Goal: Entertainment & Leisure: Browse casually

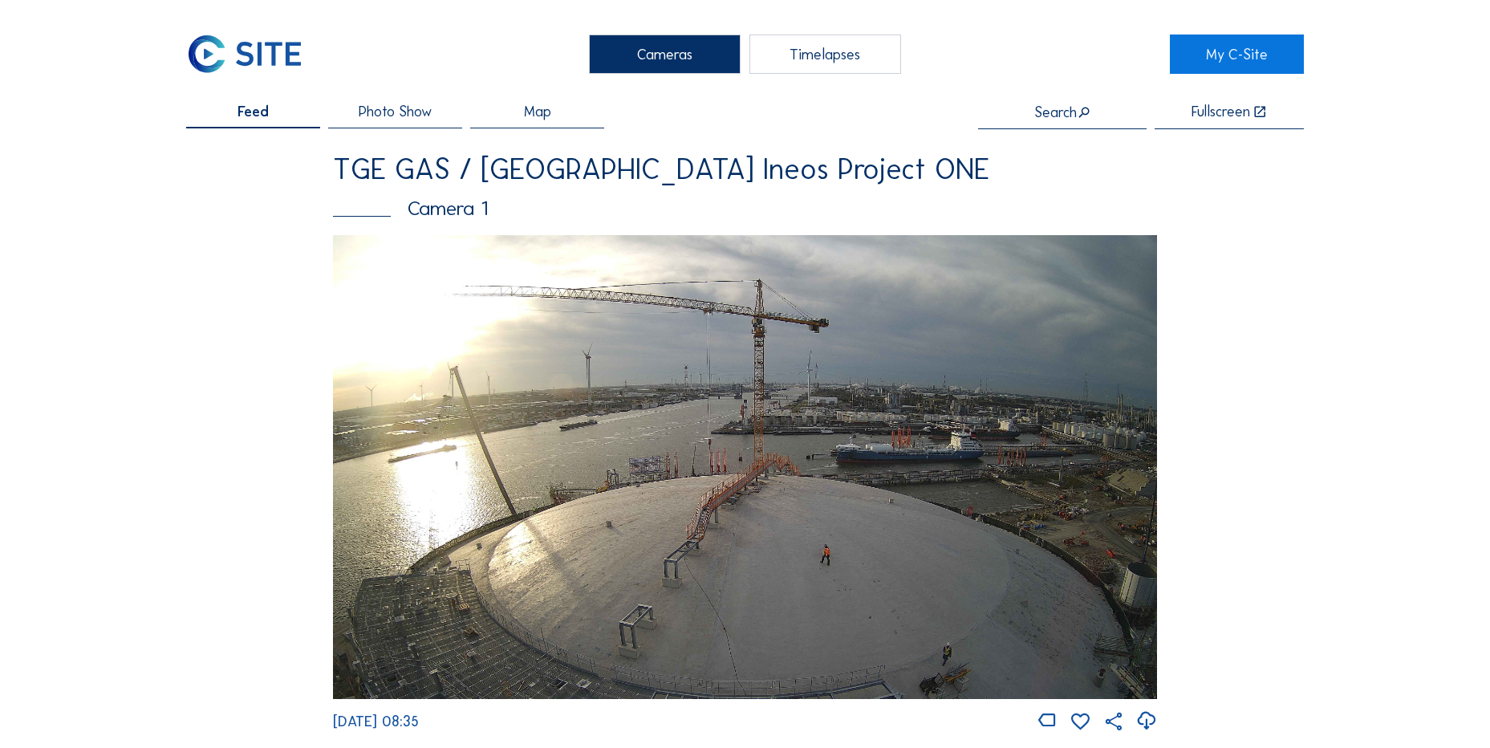
scroll to position [722, 0]
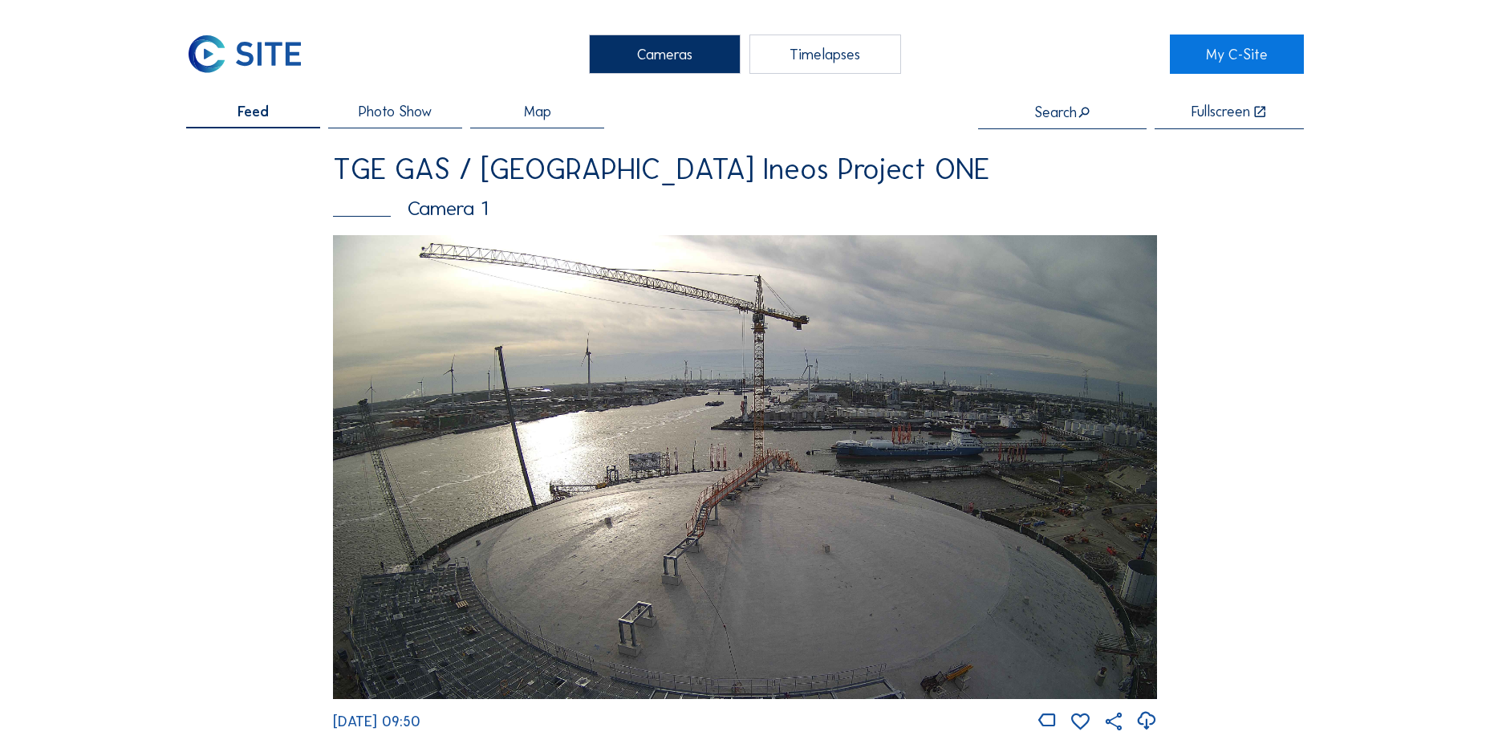
drag, startPoint x: 270, startPoint y: 429, endPoint x: 261, endPoint y: 404, distance: 26.4
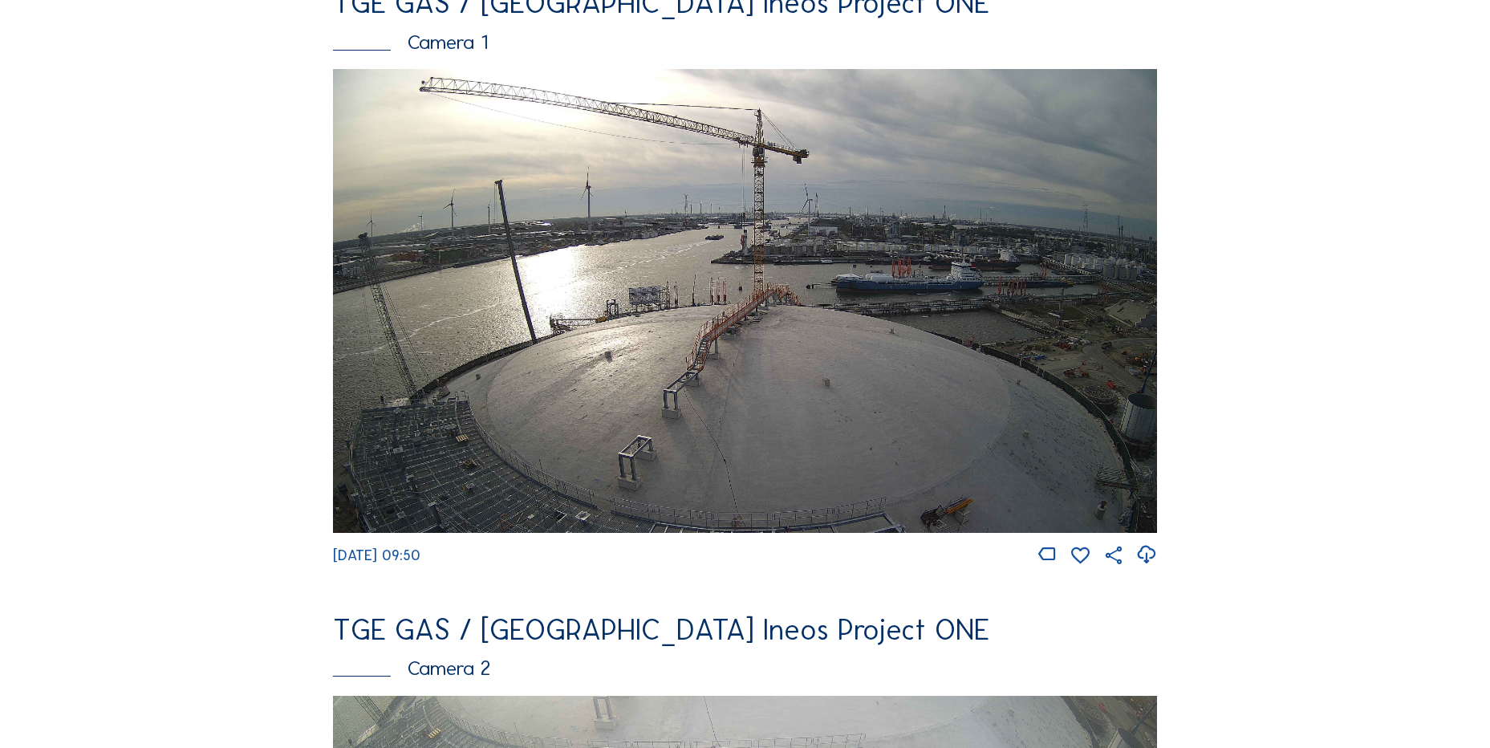
scroll to position [321, 0]
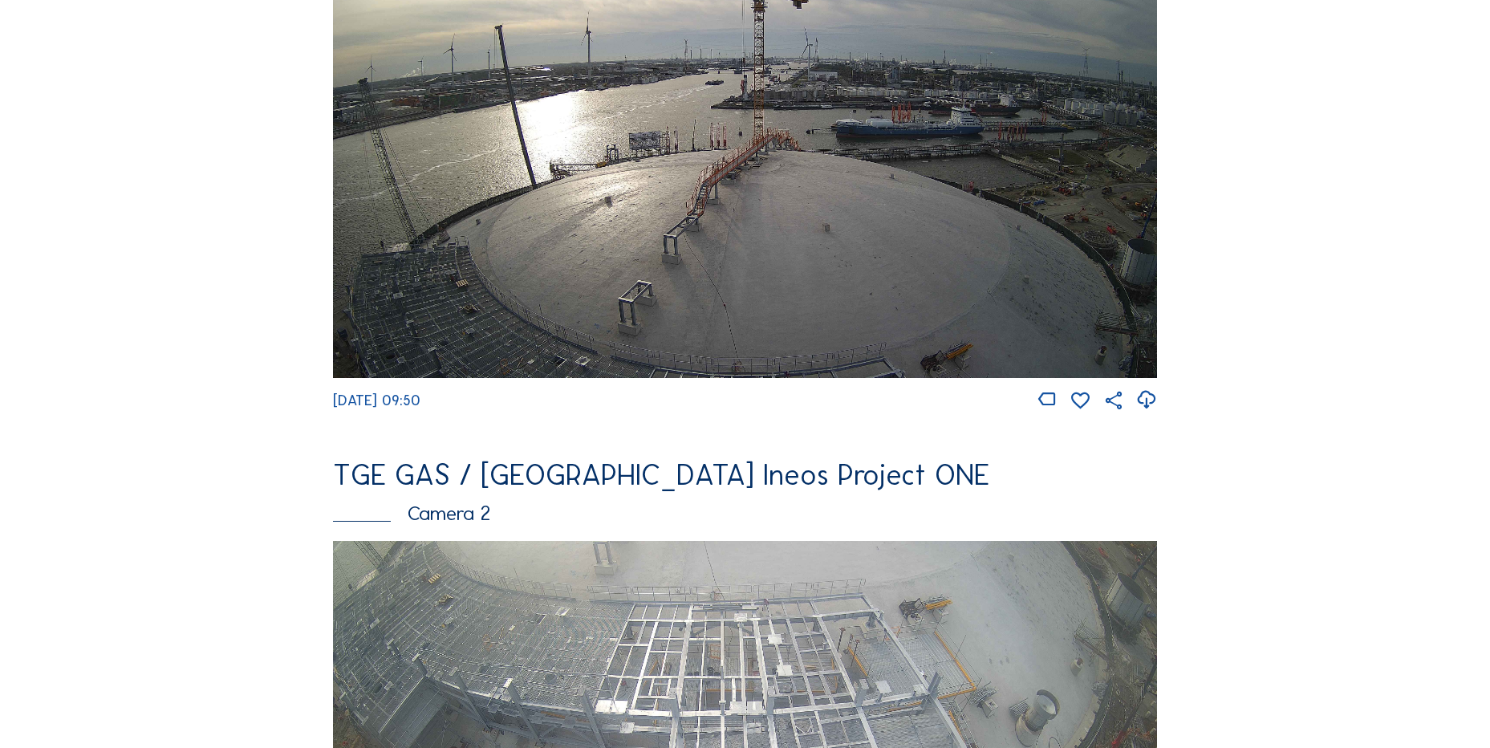
drag, startPoint x: 299, startPoint y: 417, endPoint x: 262, endPoint y: 420, distance: 37.0
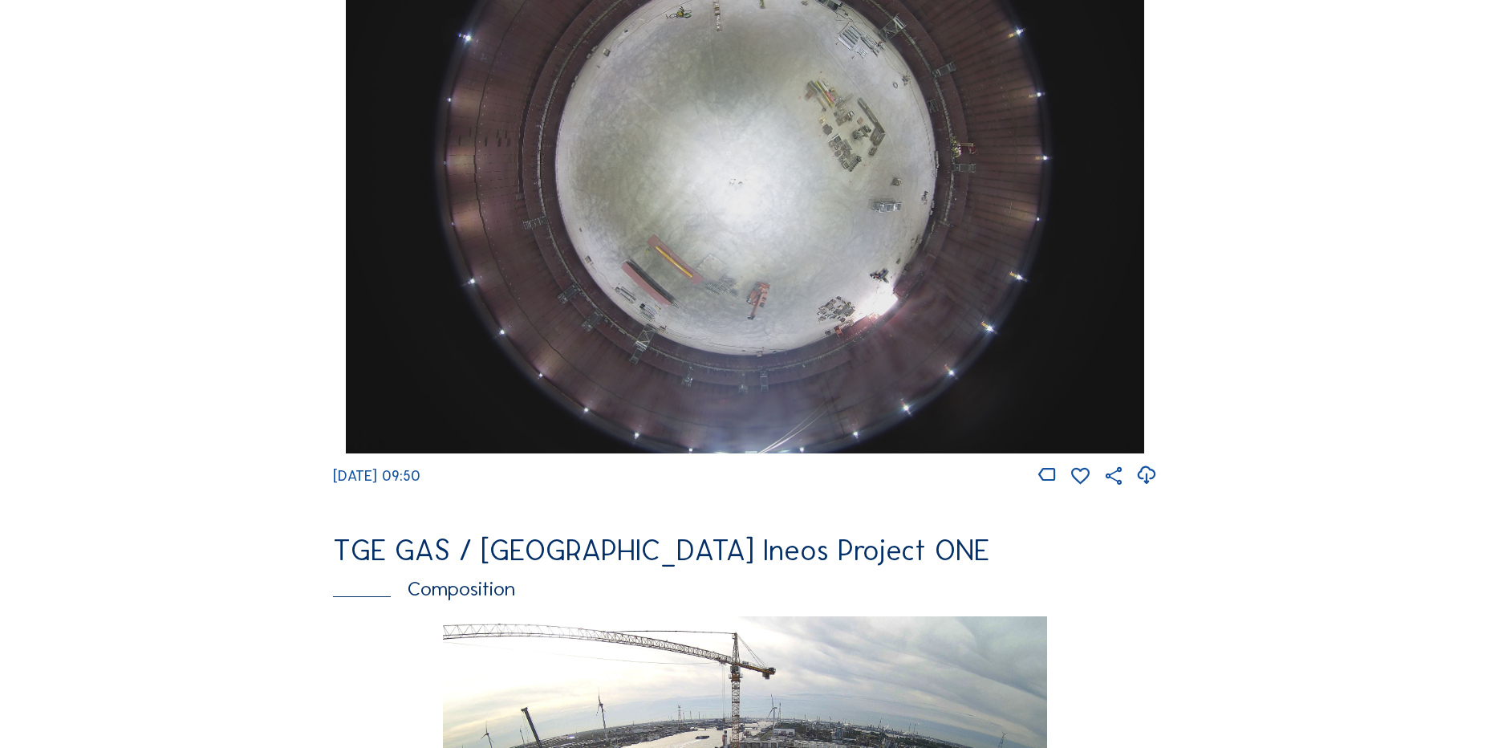
scroll to position [1605, 0]
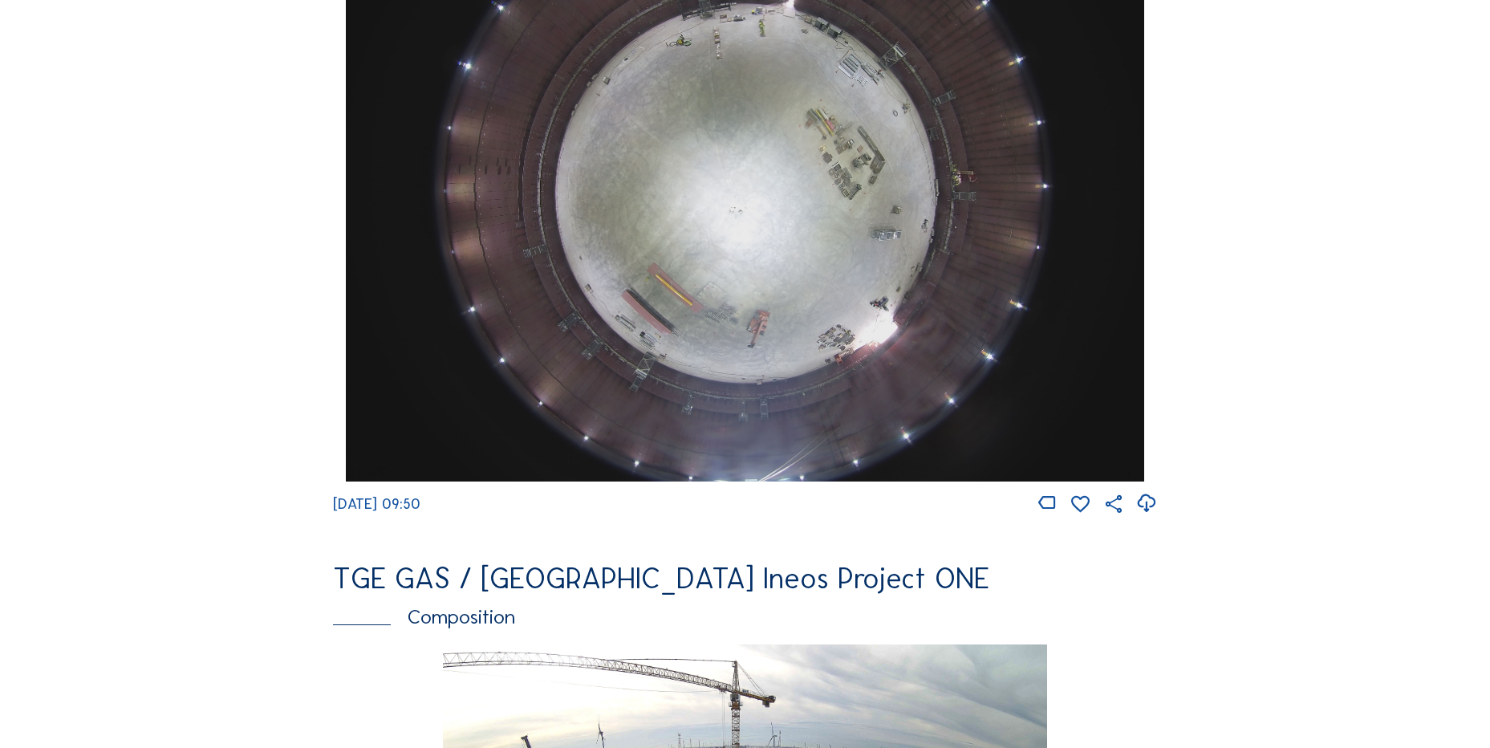
click at [1157, 515] on div at bounding box center [1147, 504] width 22 height 22
click at [1156, 517] on icon at bounding box center [1147, 503] width 22 height 26
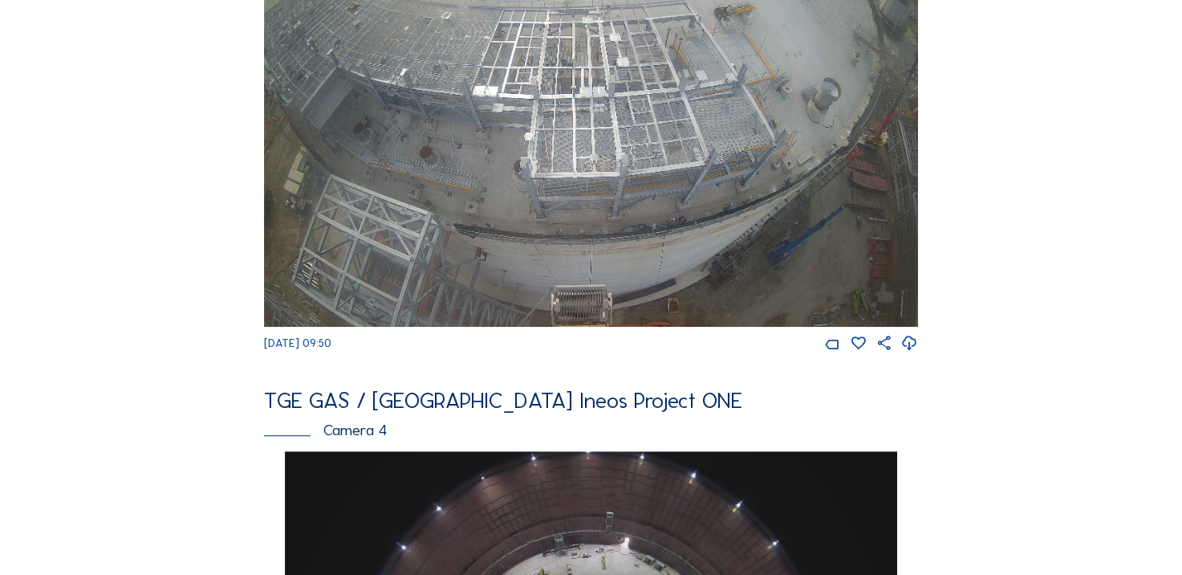
scroll to position [719, 0]
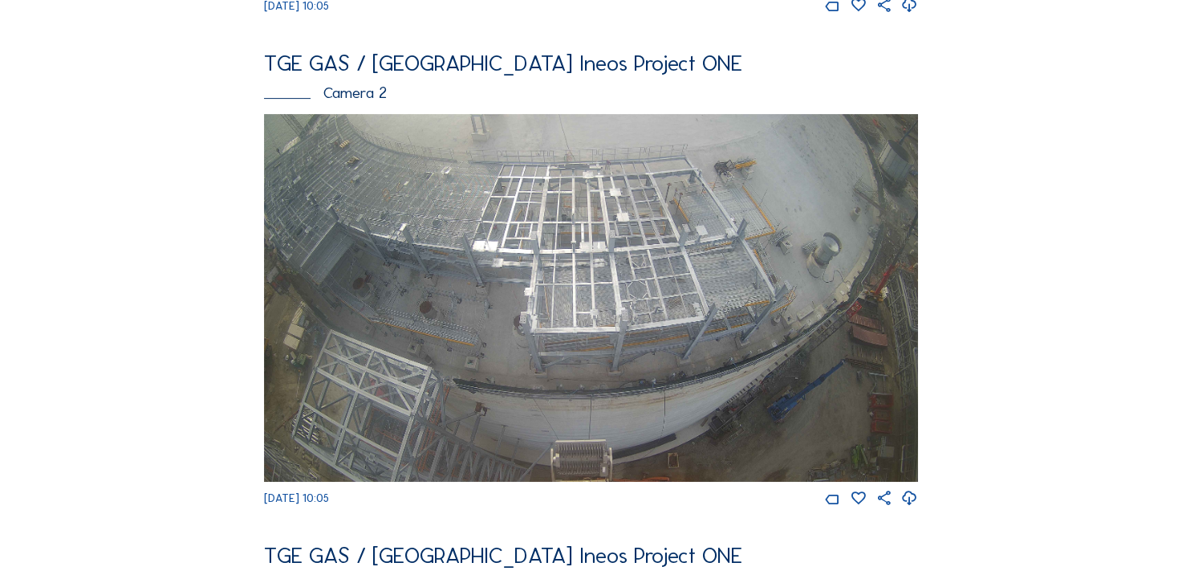
scroll to position [562, 0]
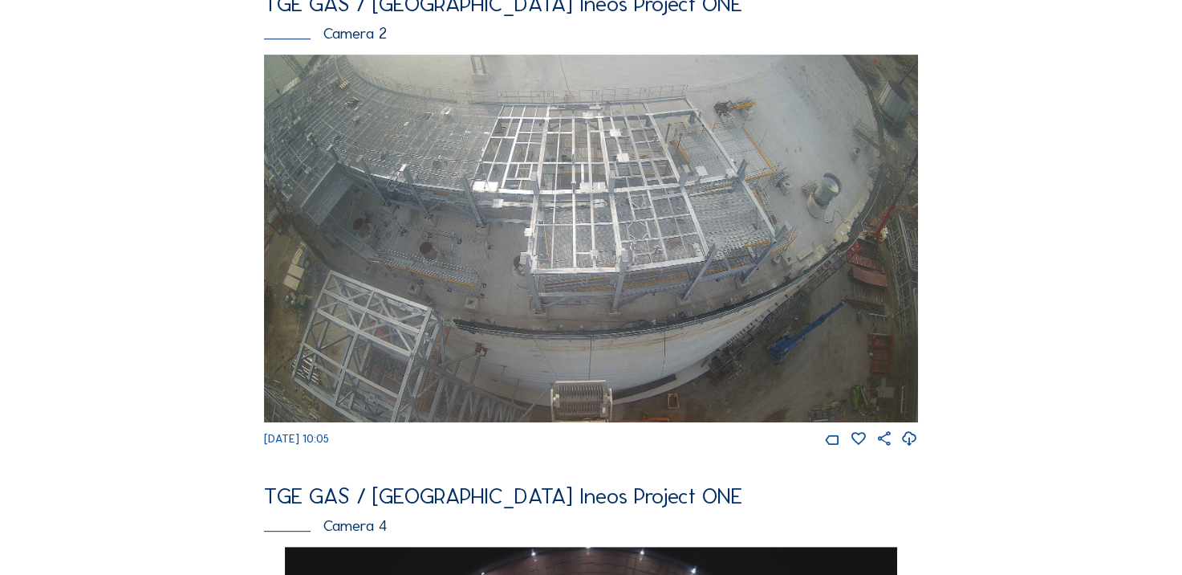
scroll to position [642, 0]
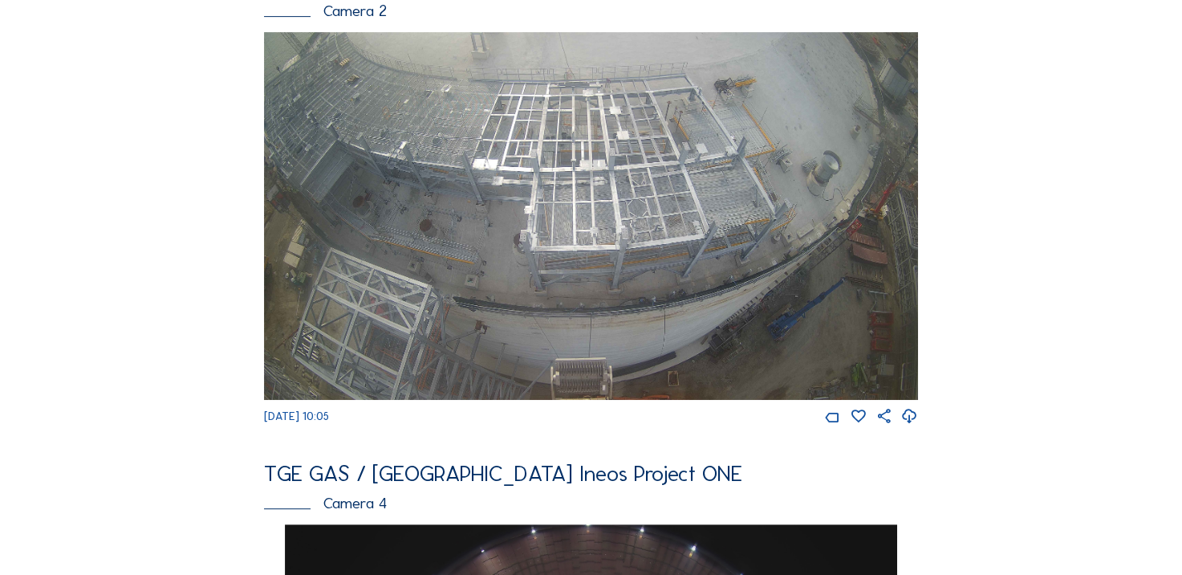
click at [922, 431] on div "Feed Photo Show Map Search Fullscreen TGE GAS / Antwerpen Ineos Project ONE Cam…" at bounding box center [591, 516] width 887 height 2154
click at [916, 427] on icon at bounding box center [909, 416] width 17 height 21
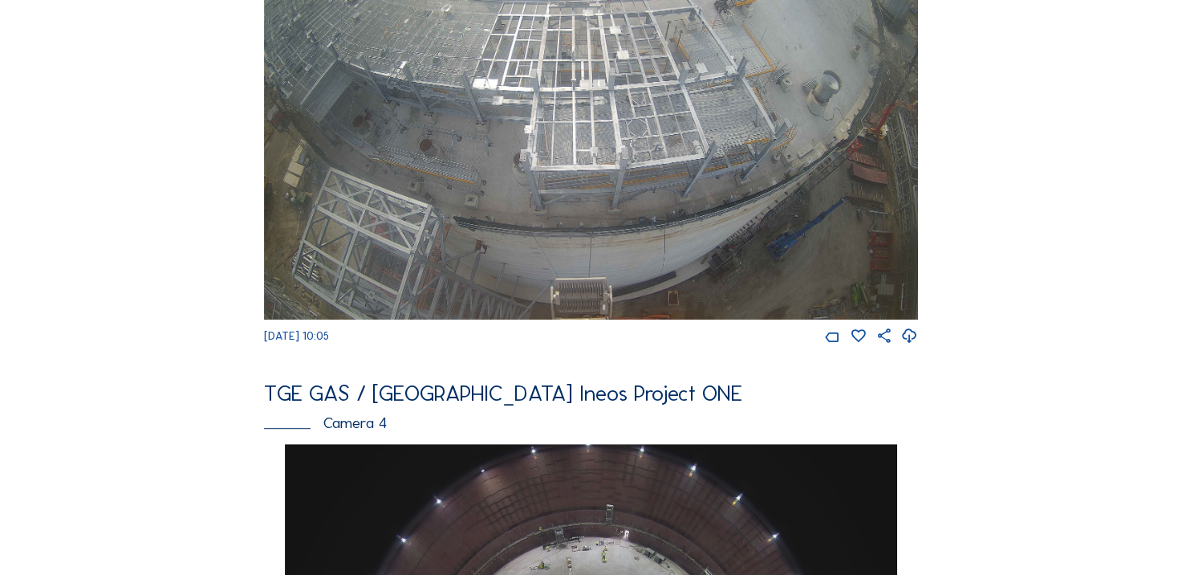
click at [165, 282] on div "Feed Photo Show Map Search Fullscreen TGE GAS / Antwerpen Ineos Project ONE Cam…" at bounding box center [591, 436] width 887 height 2154
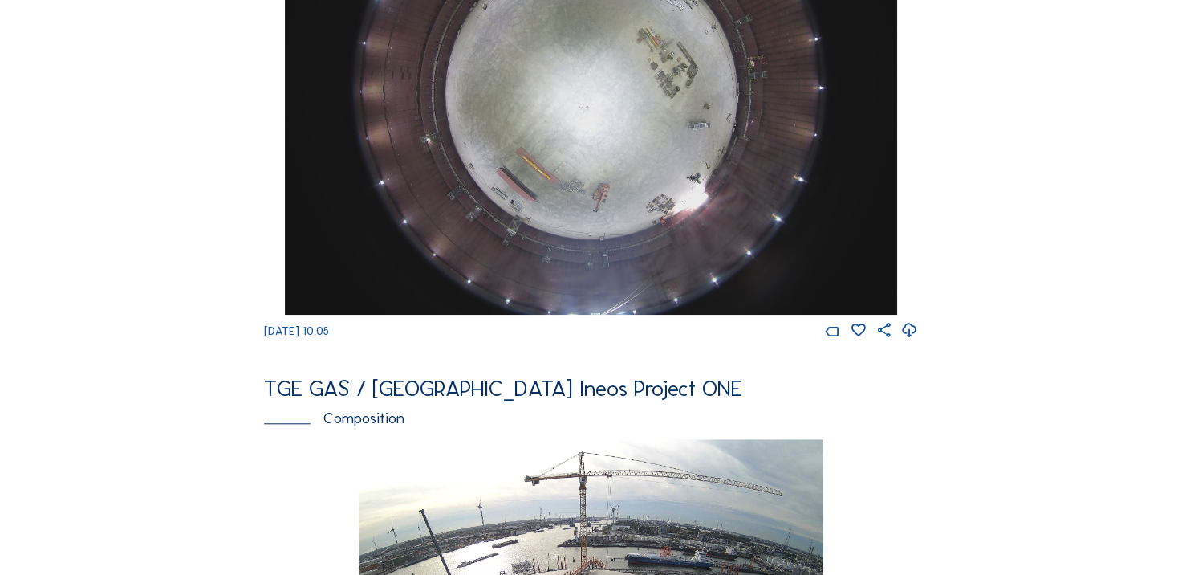
scroll to position [1204, 0]
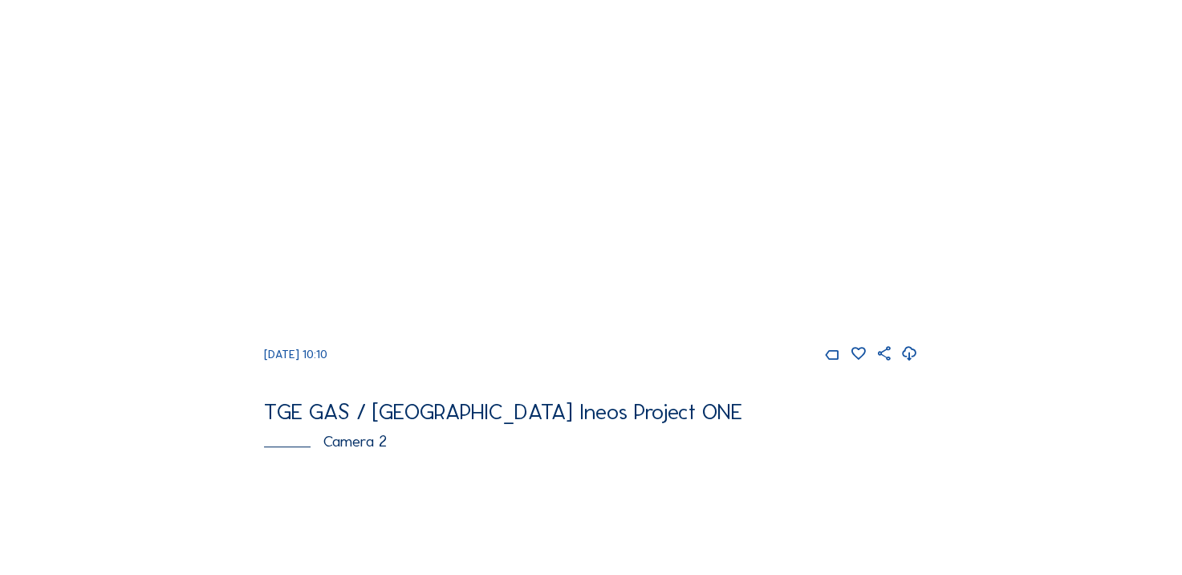
scroll to position [80, 0]
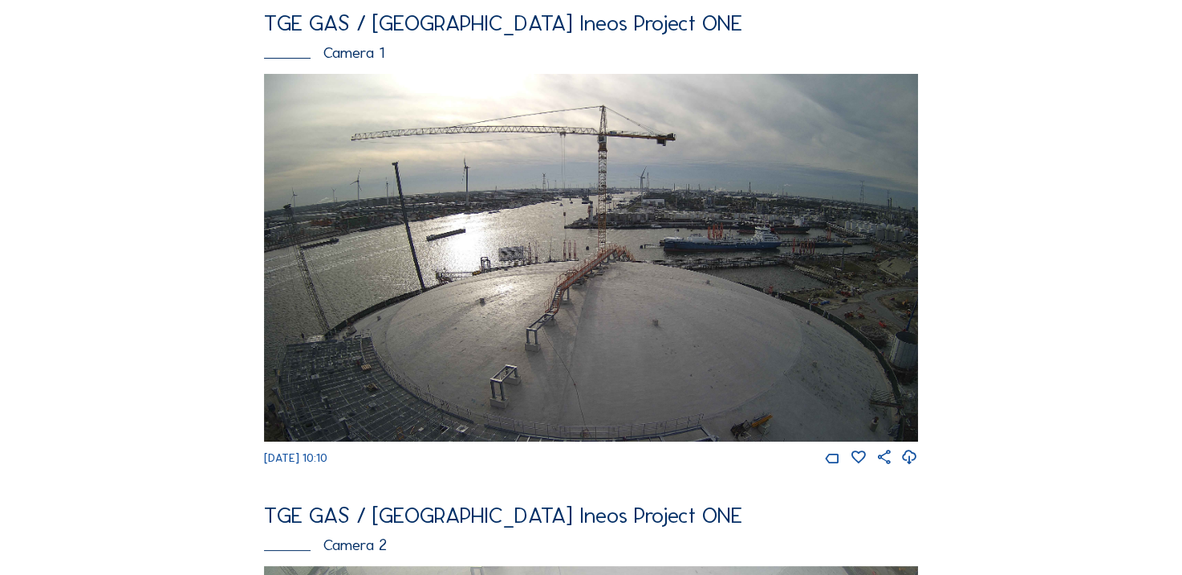
scroll to position [241, 0]
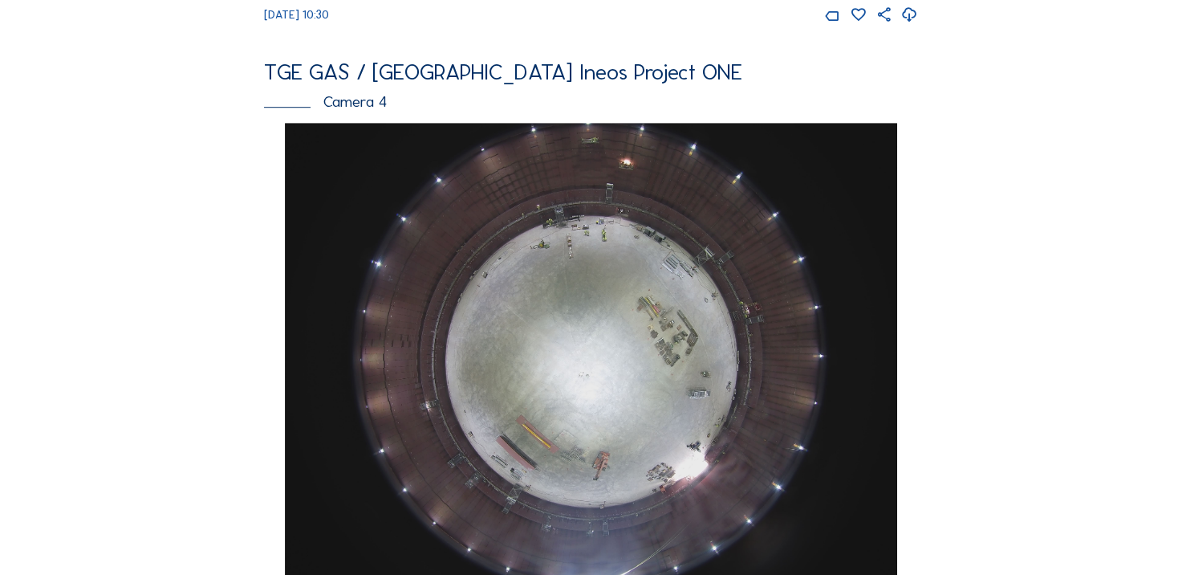
scroll to position [1124, 0]
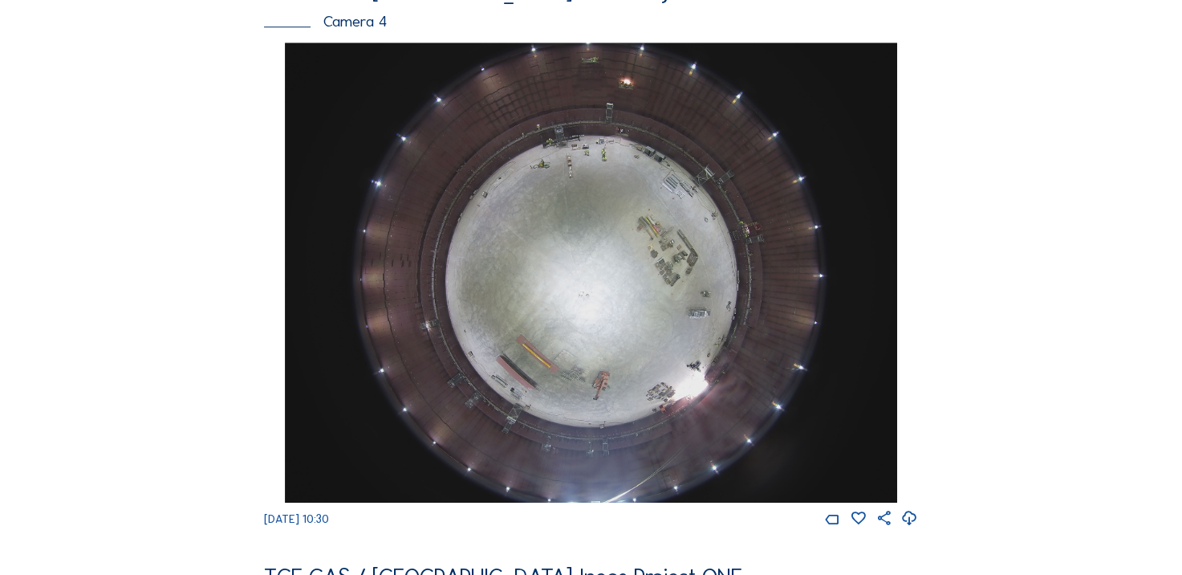
click at [917, 529] on icon at bounding box center [909, 518] width 17 height 21
click at [126, 234] on div "Cameras Timelapses My C-Site Feed Photo Show Map Search Fullscreen TGE GAS / An…" at bounding box center [591, 264] width 1182 height 2776
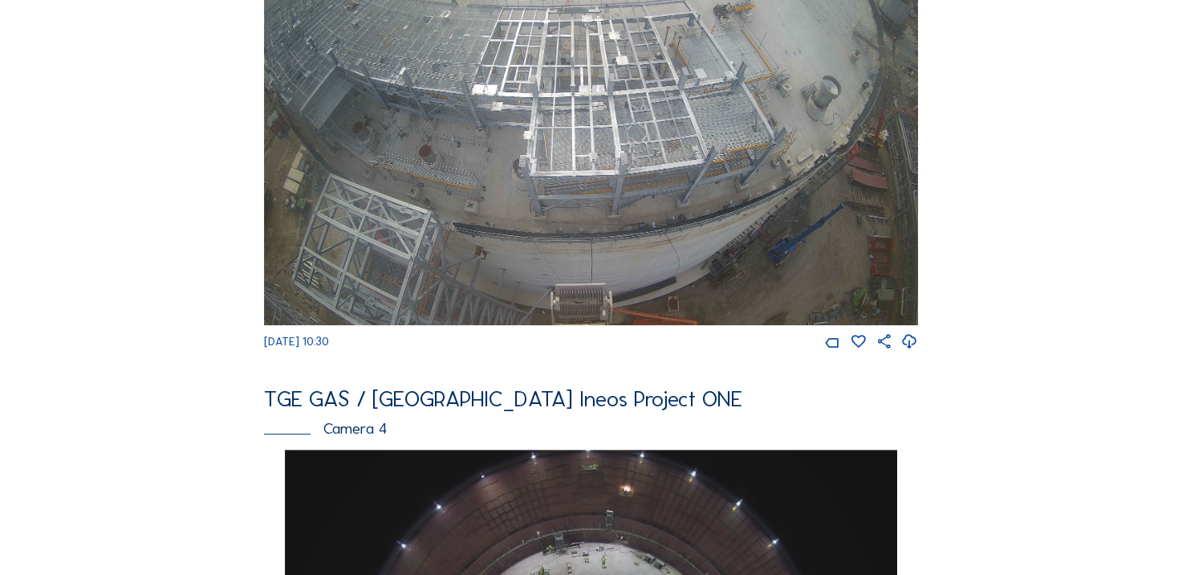
scroll to position [803, 0]
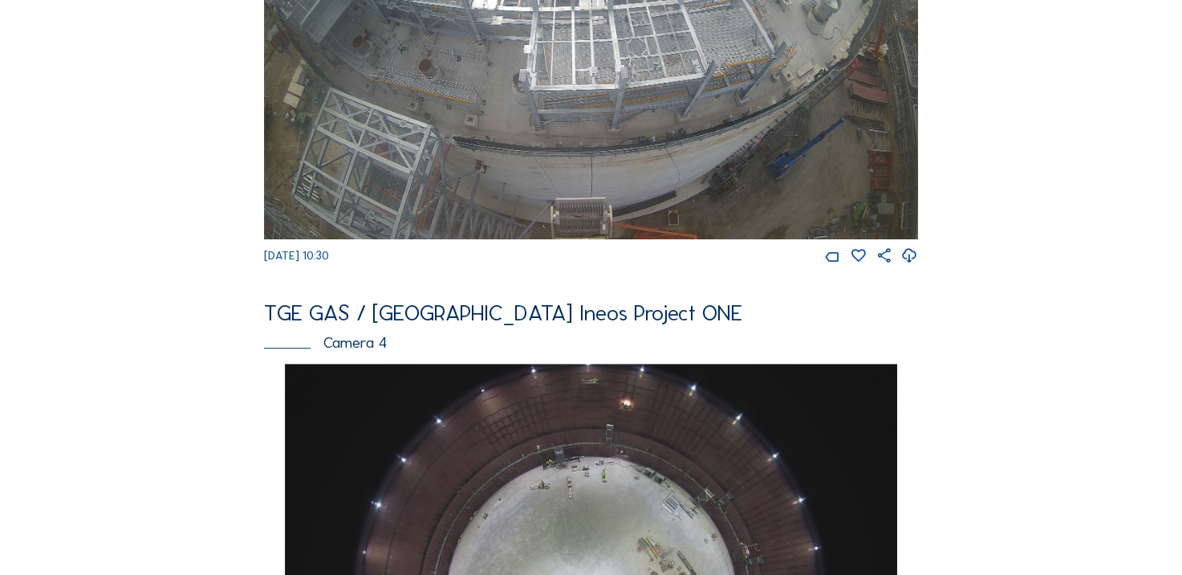
click at [915, 266] on icon at bounding box center [909, 256] width 17 height 21
click at [152, 292] on div "Feed Photo Show Map Search Fullscreen TGE GAS / Antwerpen Ineos Project ONE Cam…" at bounding box center [591, 356] width 887 height 2154
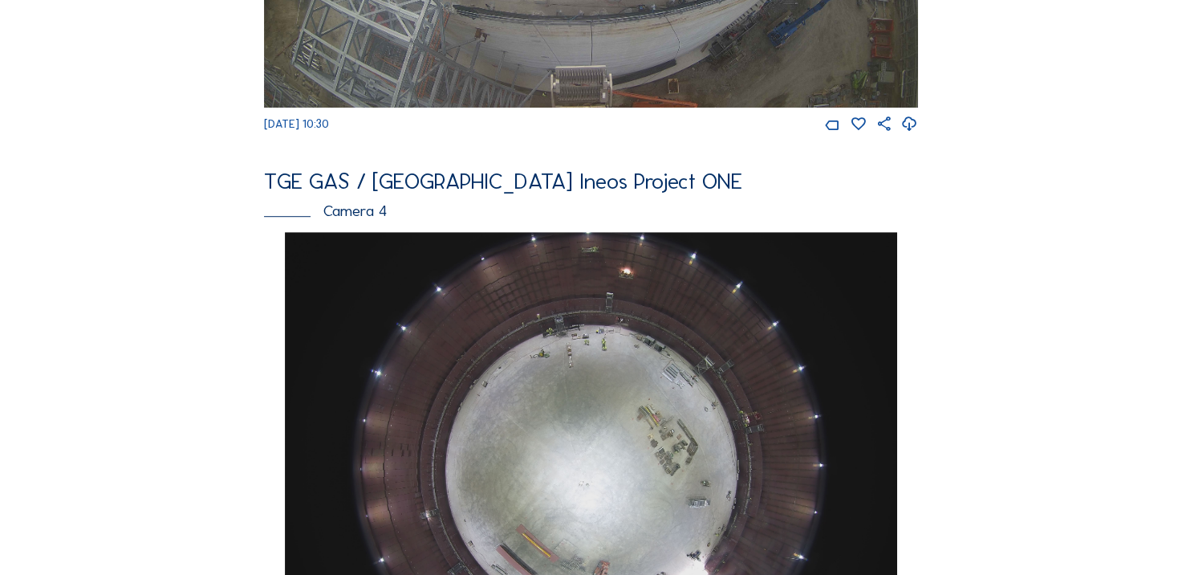
scroll to position [562, 0]
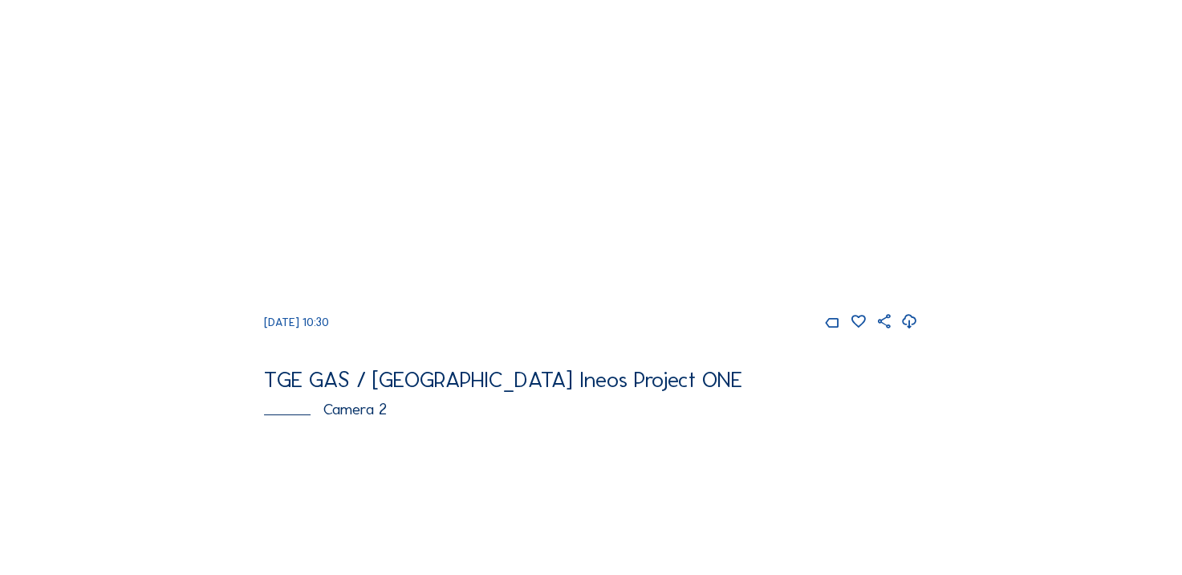
scroll to position [80, 0]
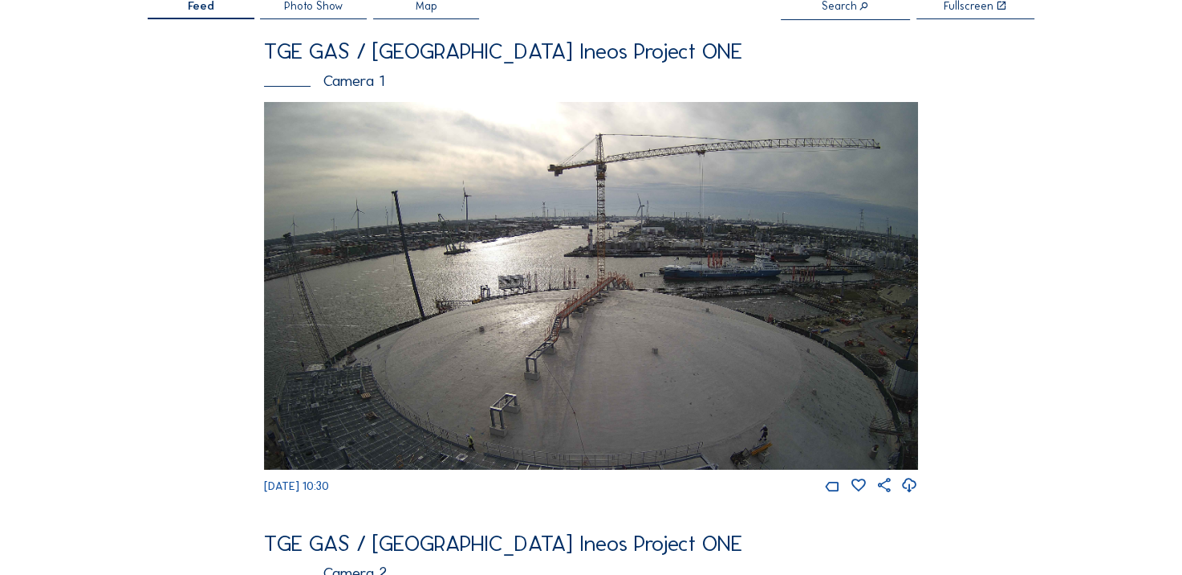
click at [549, 312] on img at bounding box center [591, 286] width 654 height 368
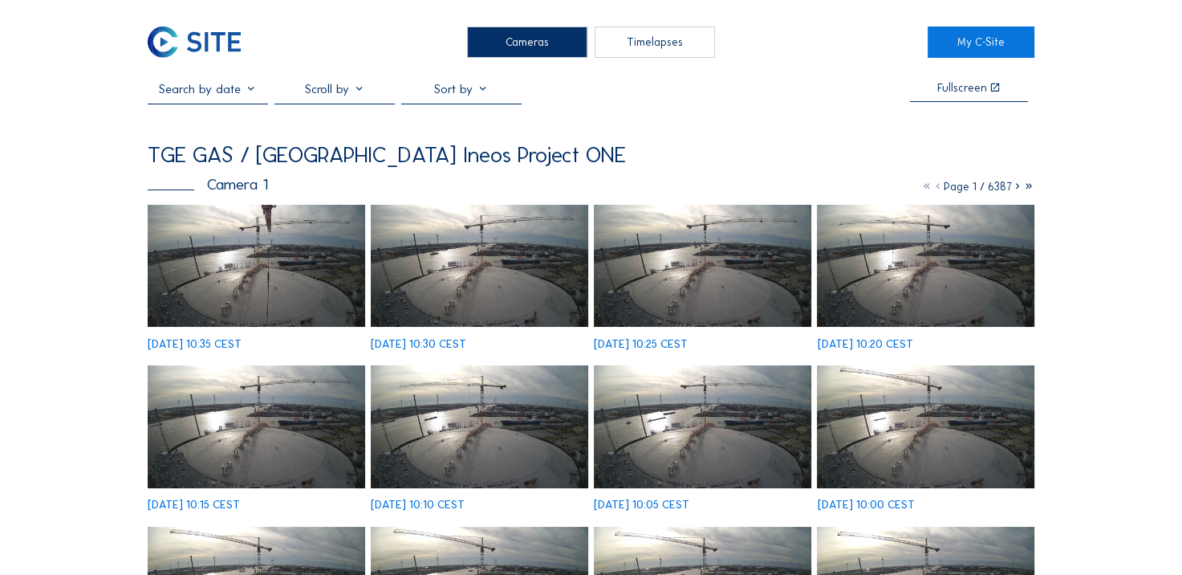
click at [234, 254] on img at bounding box center [256, 266] width 217 height 122
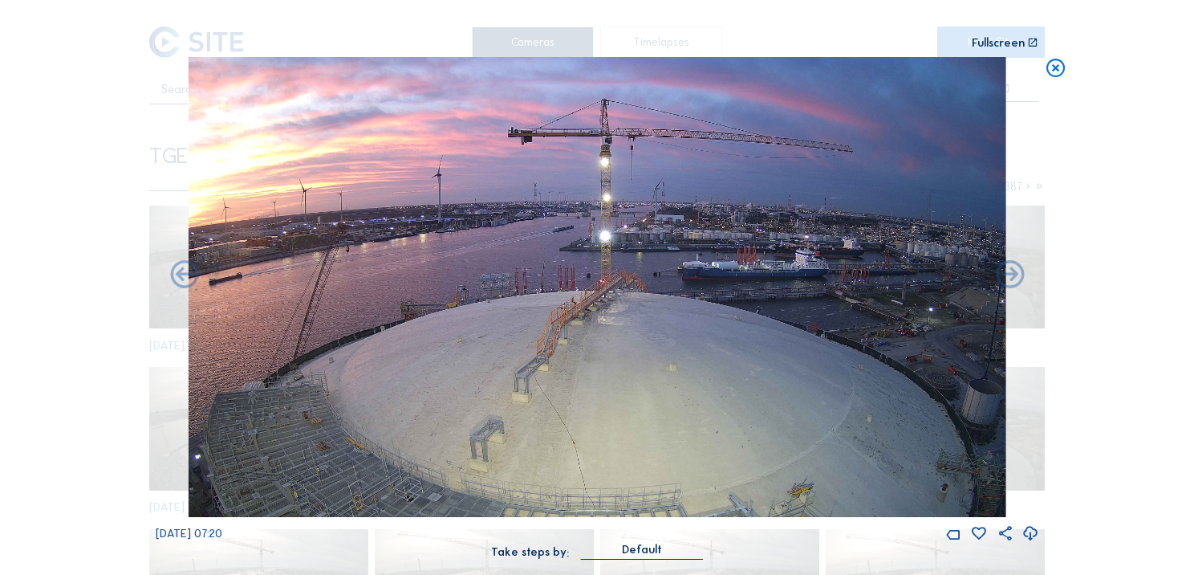
click at [1053, 68] on icon at bounding box center [1056, 68] width 22 height 23
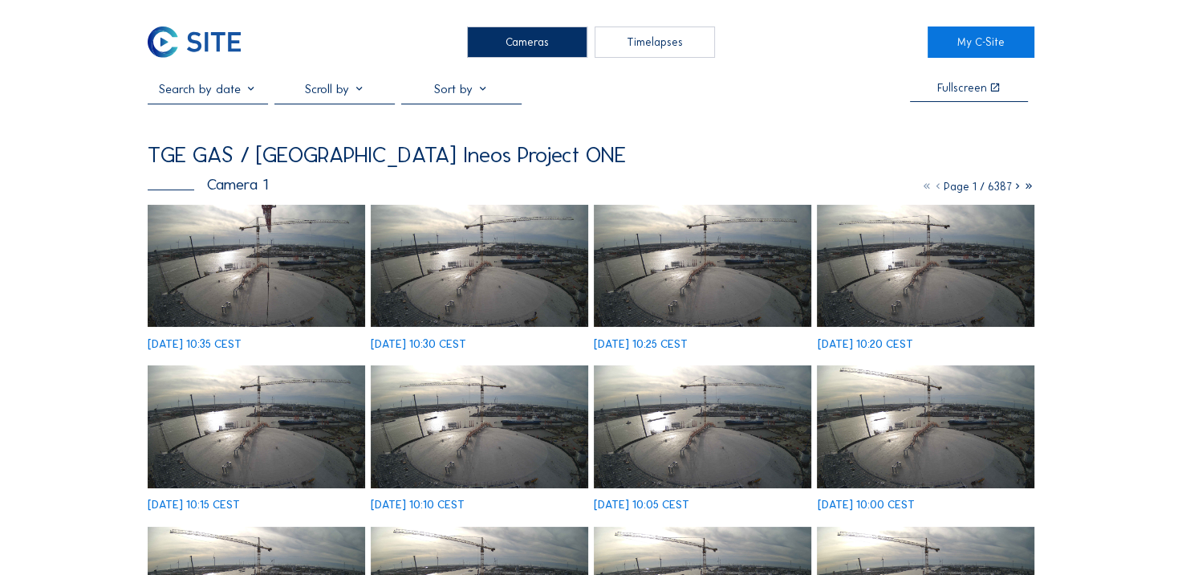
click at [192, 48] on img at bounding box center [194, 41] width 93 height 31
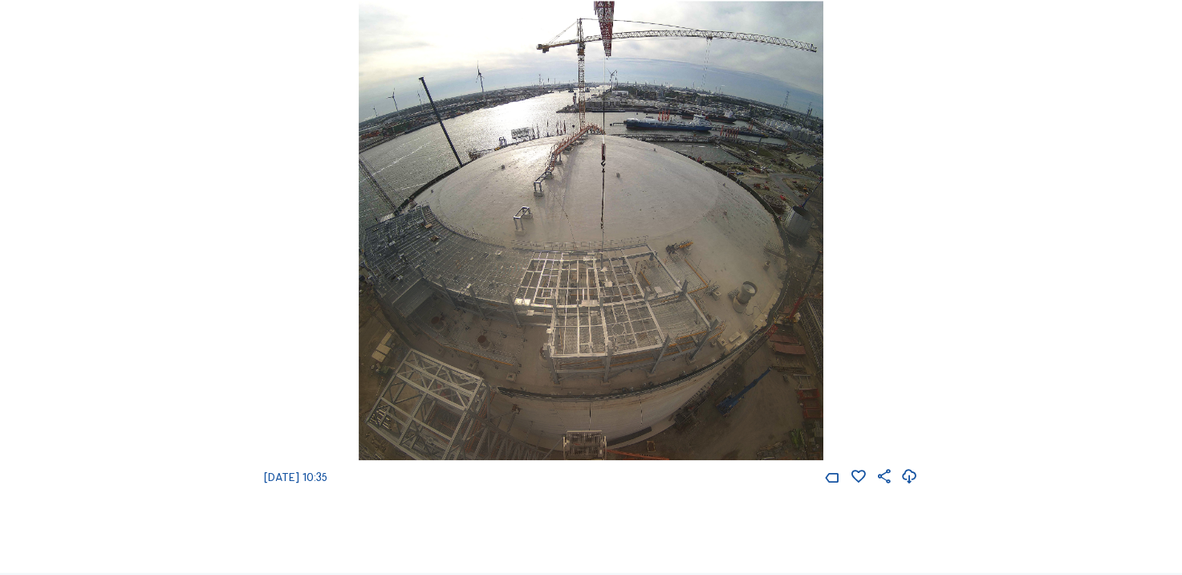
scroll to position [1926, 0]
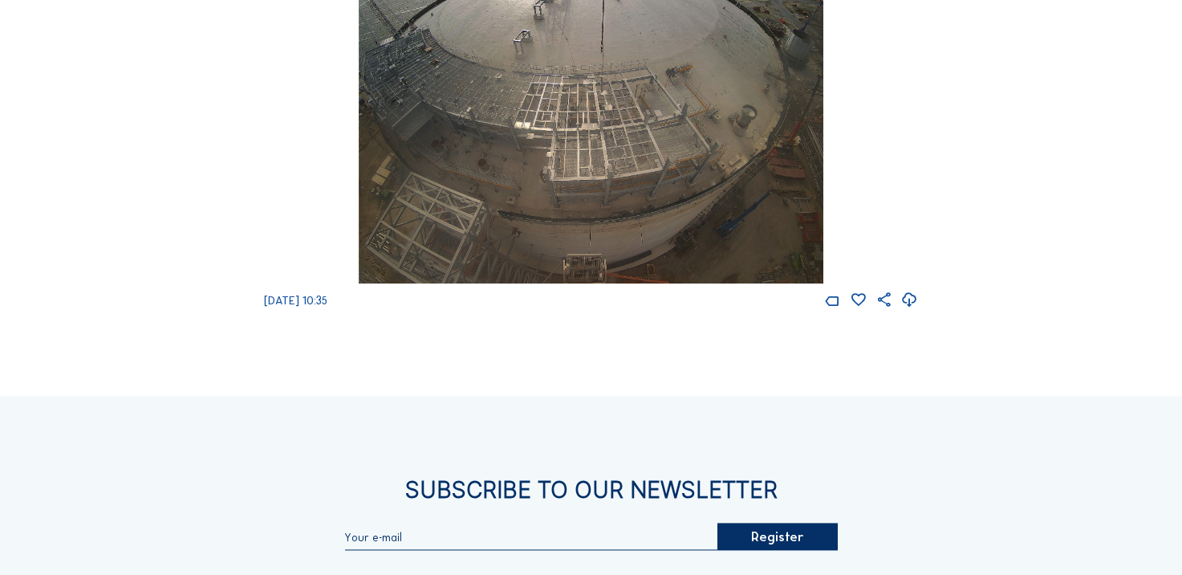
drag, startPoint x: 585, startPoint y: 381, endPoint x: 67, endPoint y: 288, distance: 525.9
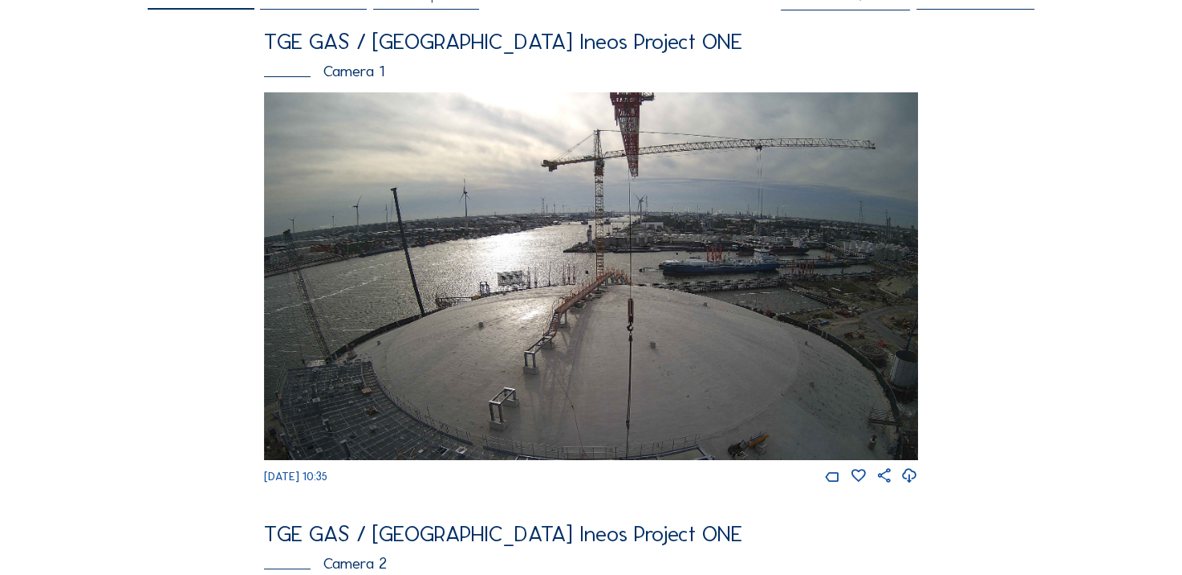
scroll to position [80, 0]
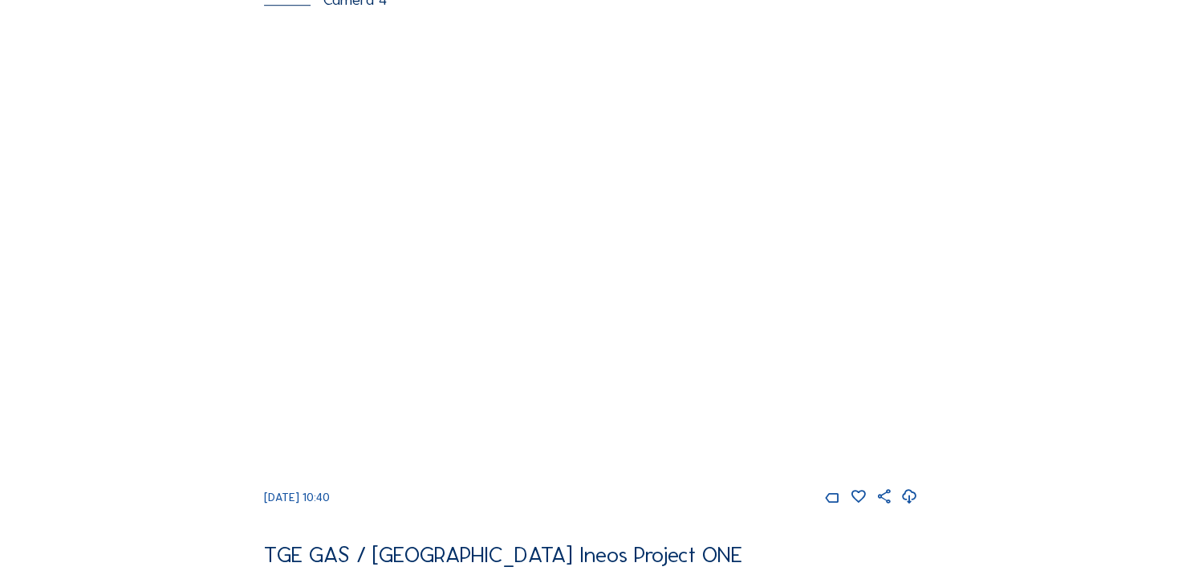
scroll to position [963, 0]
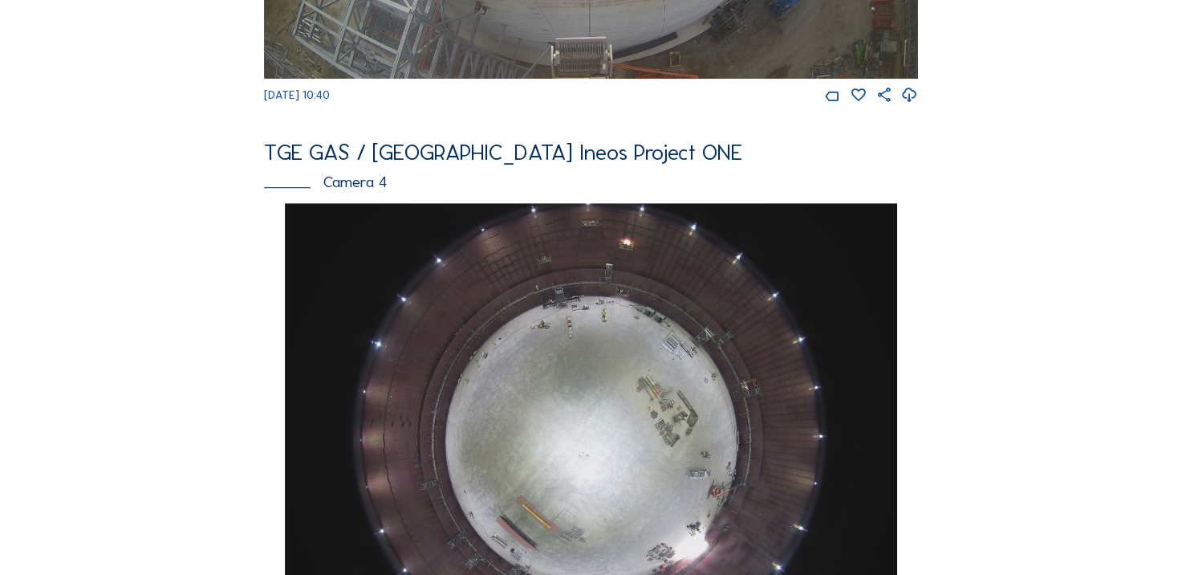
click at [128, 120] on div "Cameras Timelapses My C-Site Feed Photo Show Map Search Fullscreen TGE GAS / [G…" at bounding box center [591, 425] width 1182 height 2776
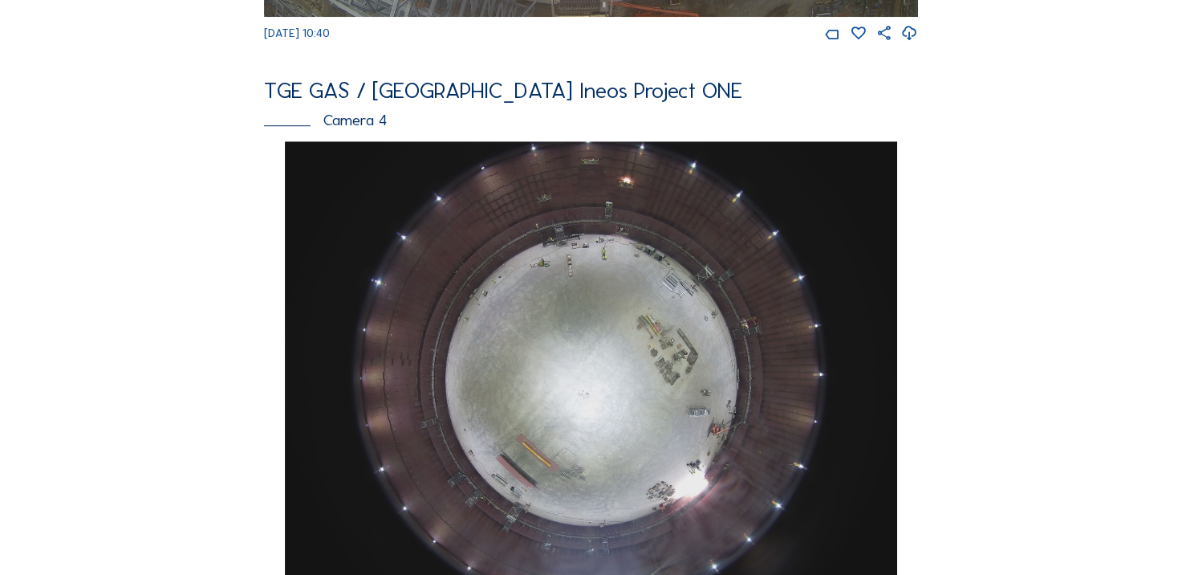
scroll to position [1284, 0]
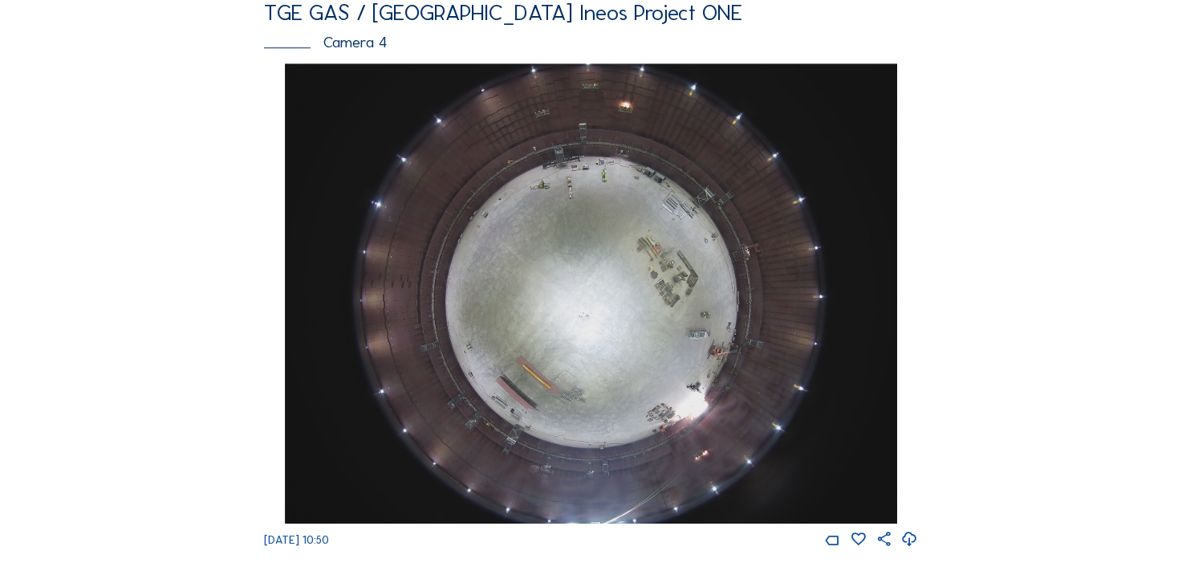
scroll to position [1124, 0]
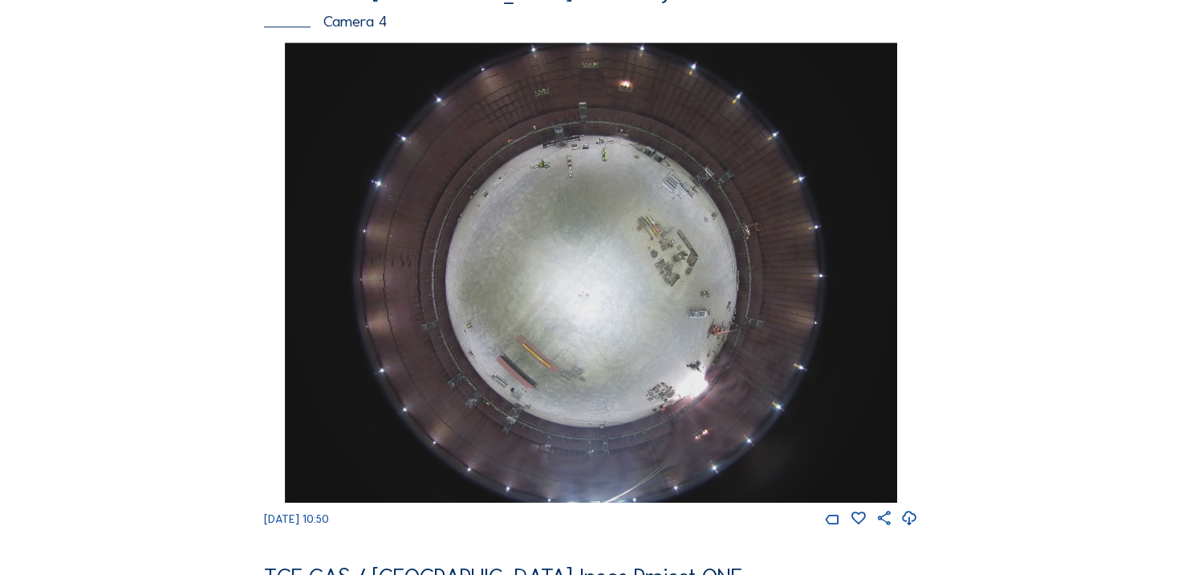
click at [911, 529] on icon at bounding box center [909, 518] width 17 height 21
click at [155, 357] on div "Feed Photo Show Map Search Fullscreen TGE GAS / [GEOGRAPHIC_DATA] Ineos Project…" at bounding box center [591, 35] width 887 height 2154
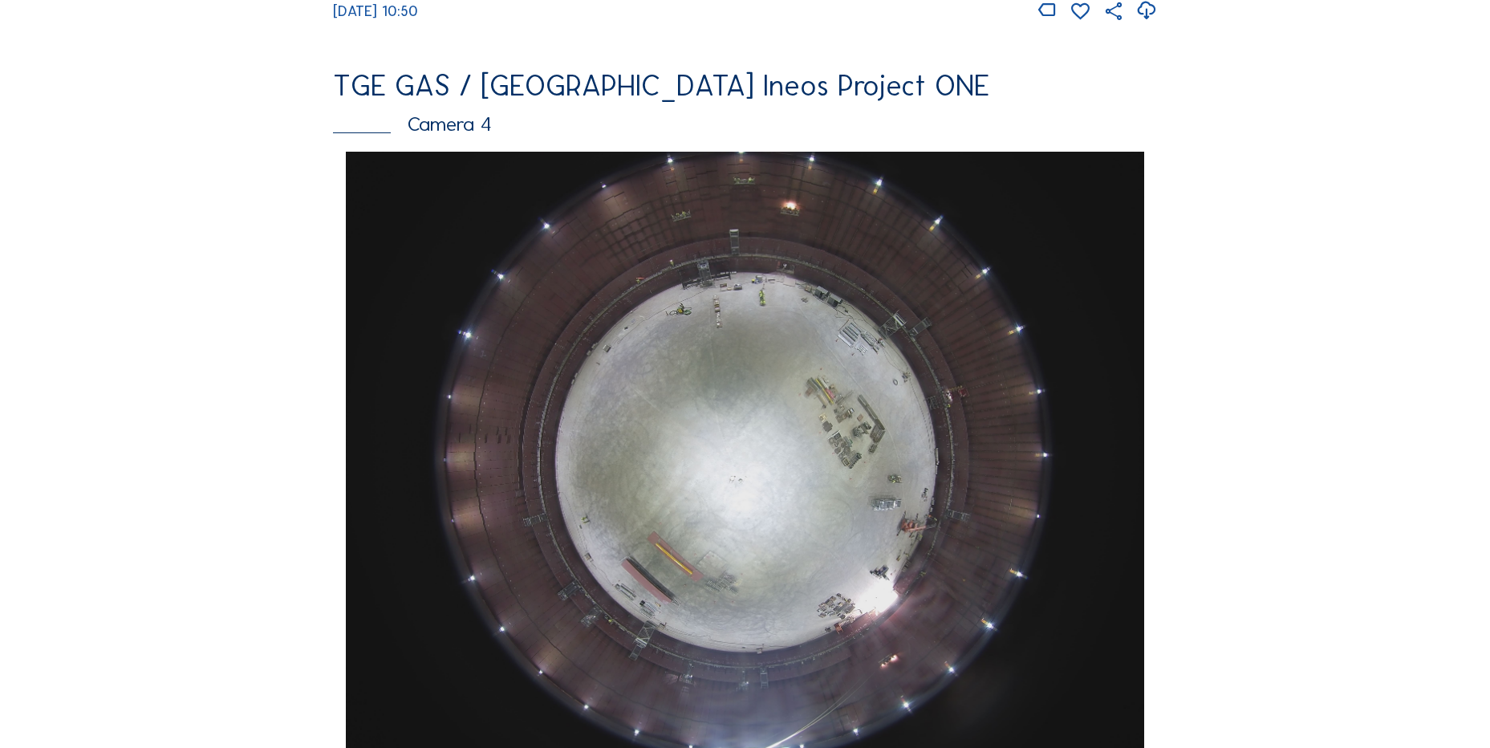
scroll to position [1364, 0]
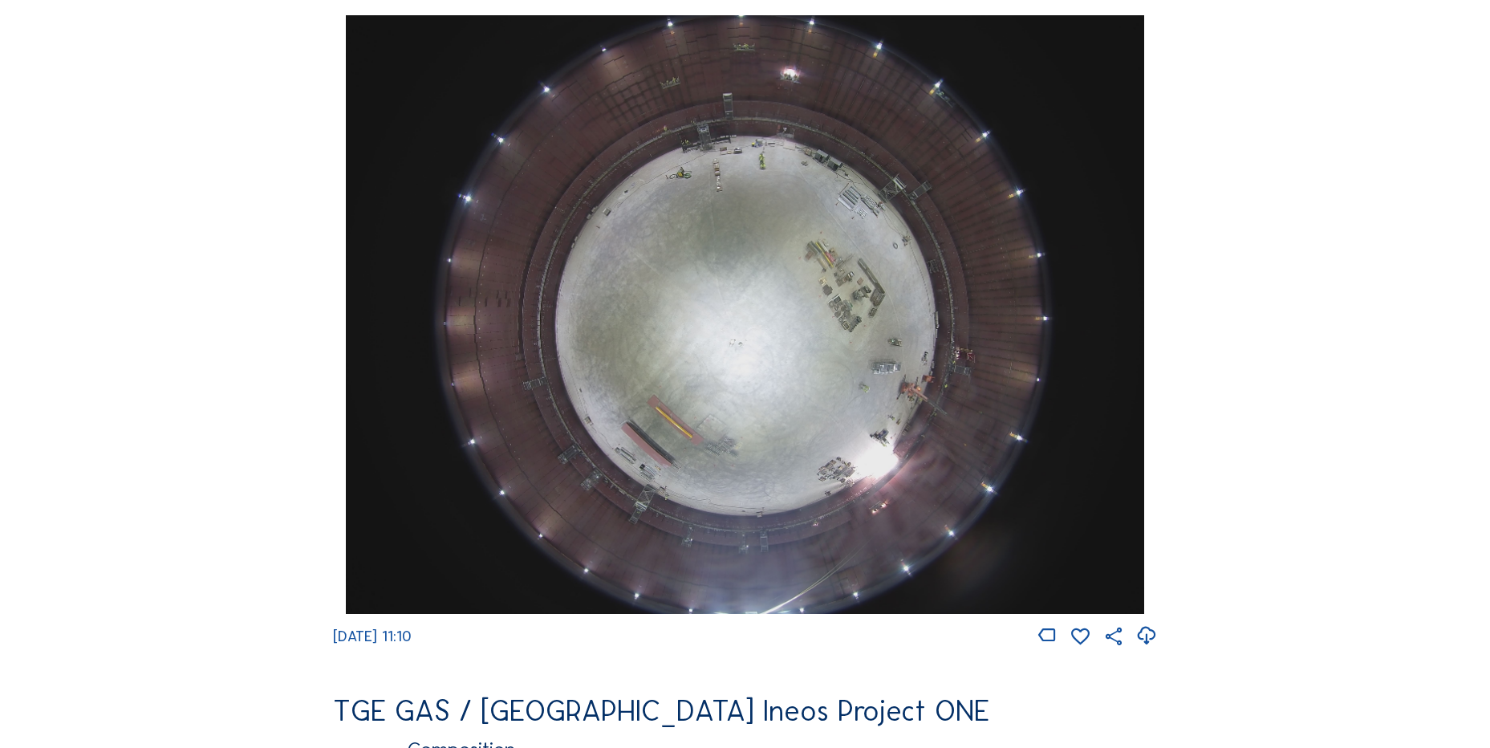
scroll to position [1445, 0]
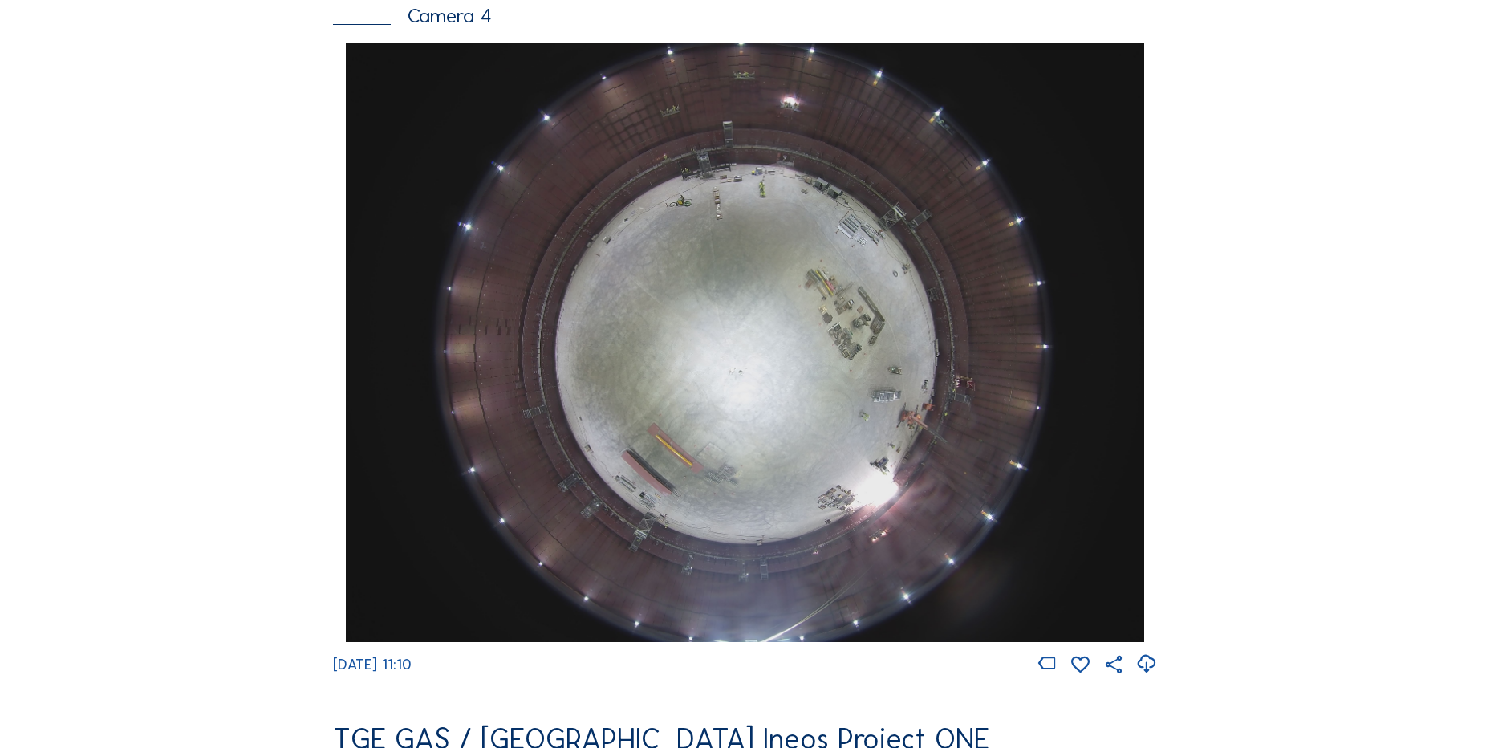
click at [1149, 677] on icon at bounding box center [1147, 664] width 22 height 26
click at [238, 196] on div "Feed Photo Show Map Search Fullscreen TGE GAS / Antwerpen Ineos Project ONE Cam…" at bounding box center [745, 49] width 1118 height 2778
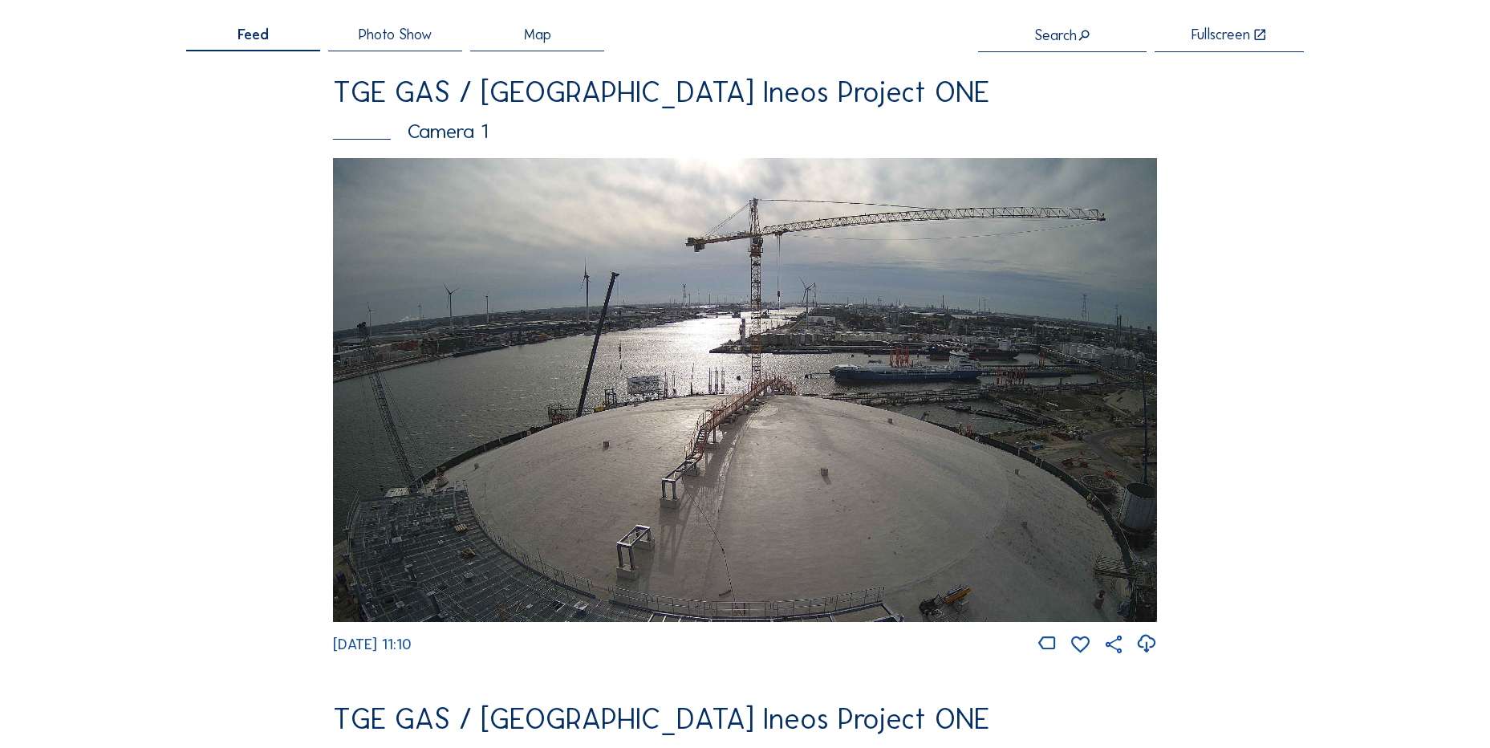
scroll to position [80, 0]
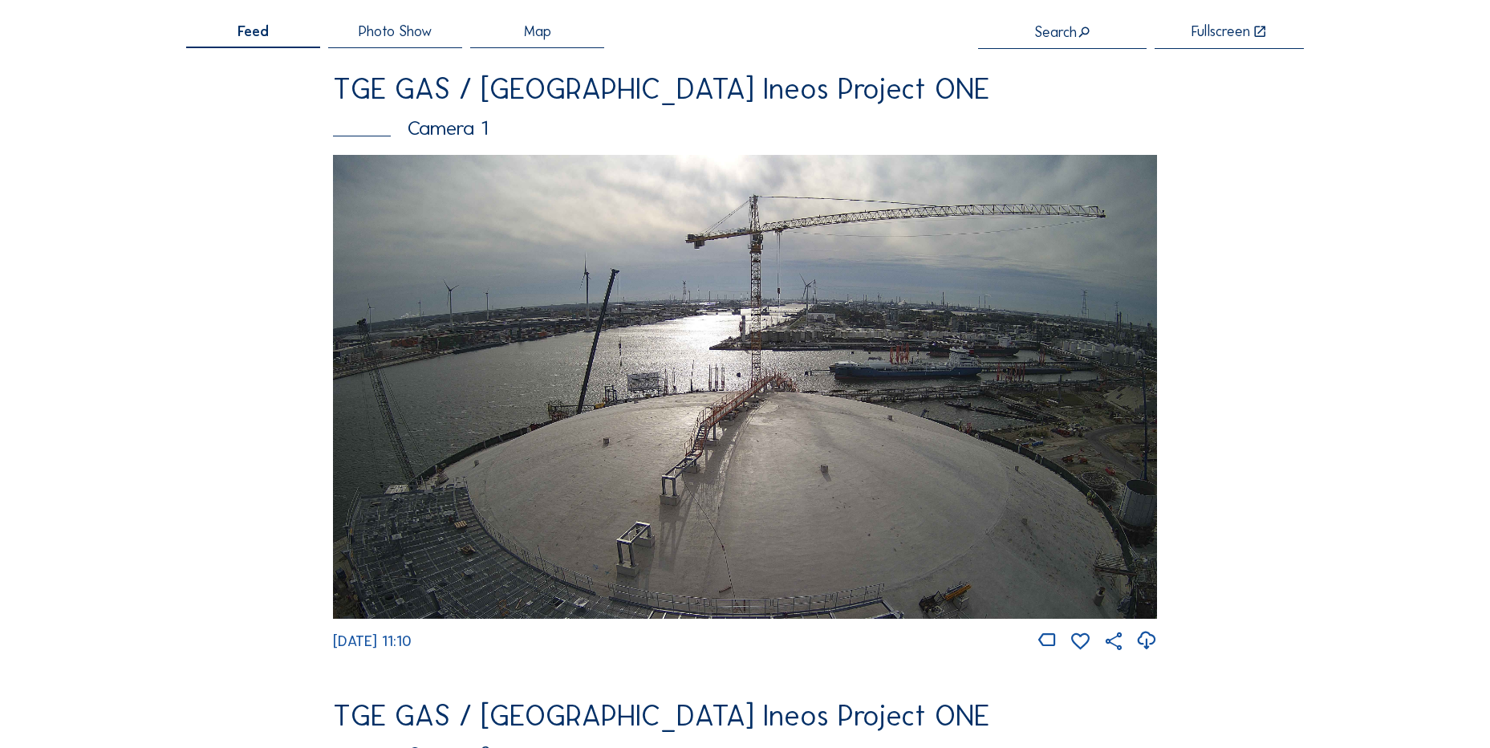
click at [1154, 647] on icon at bounding box center [1147, 641] width 22 height 26
click at [538, 316] on img at bounding box center [745, 387] width 824 height 464
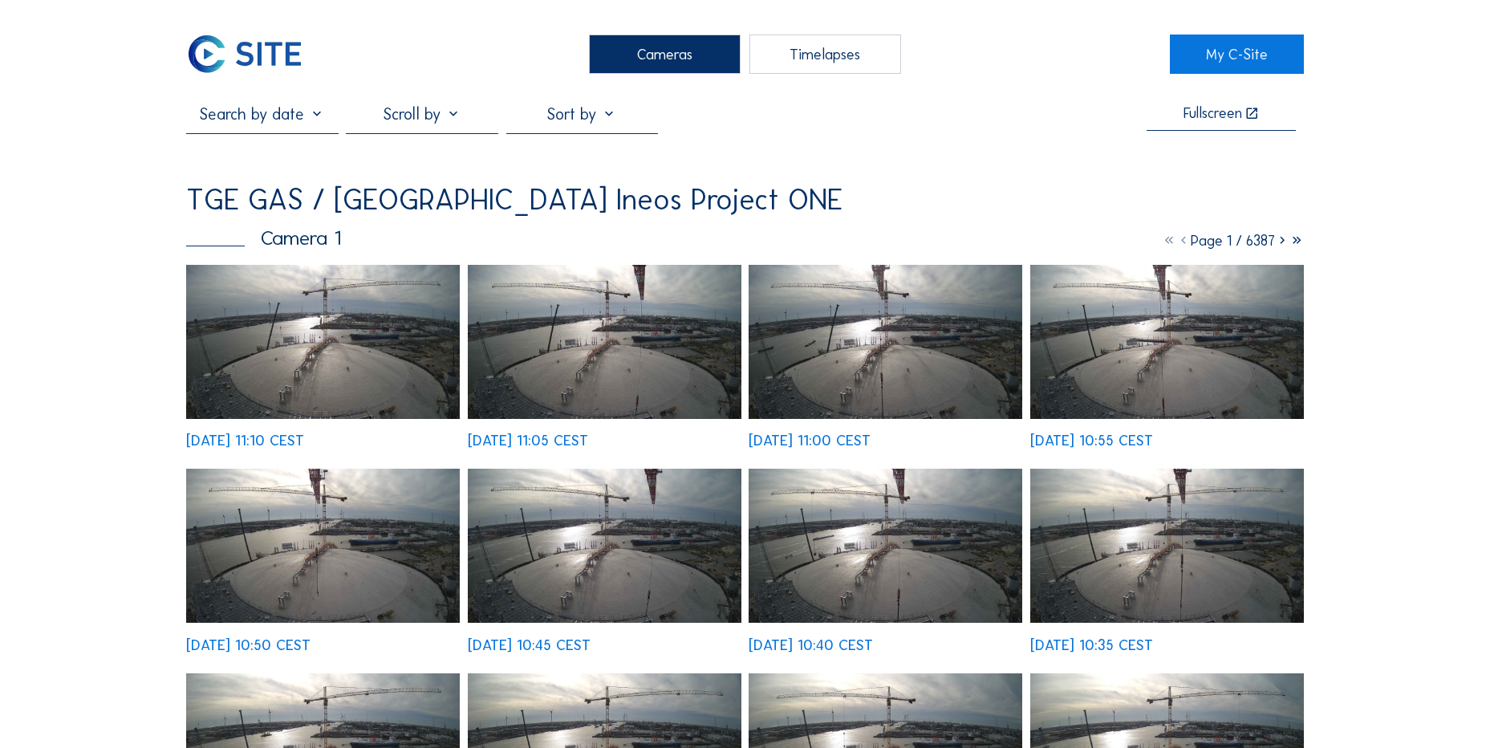
click at [312, 297] on img at bounding box center [323, 342] width 274 height 154
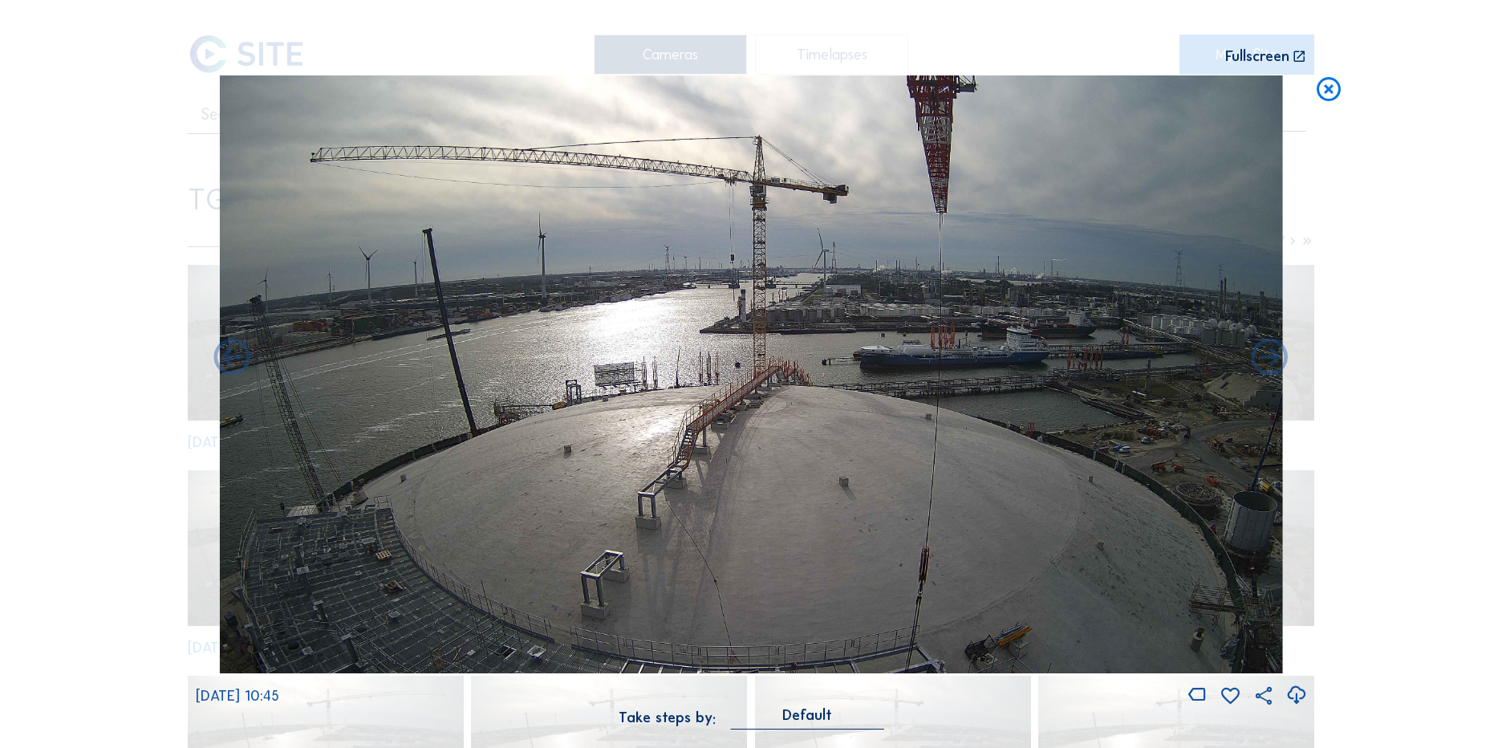
click at [1307, 103] on div "We 24 Sep 2025 10:45" at bounding box center [751, 391] width 1111 height 632
click at [1327, 97] on icon at bounding box center [1329, 90] width 29 height 30
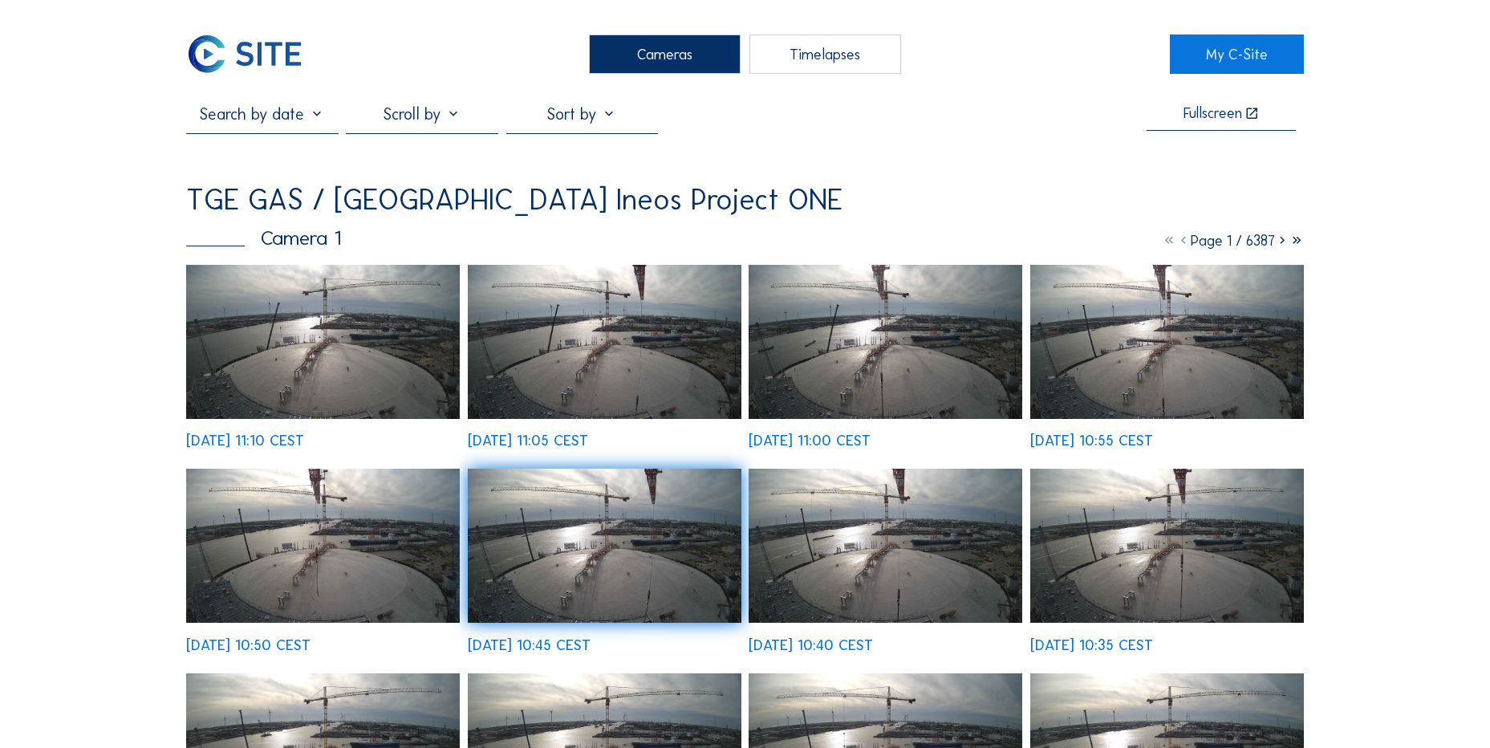
click at [277, 41] on img at bounding box center [244, 54] width 117 height 39
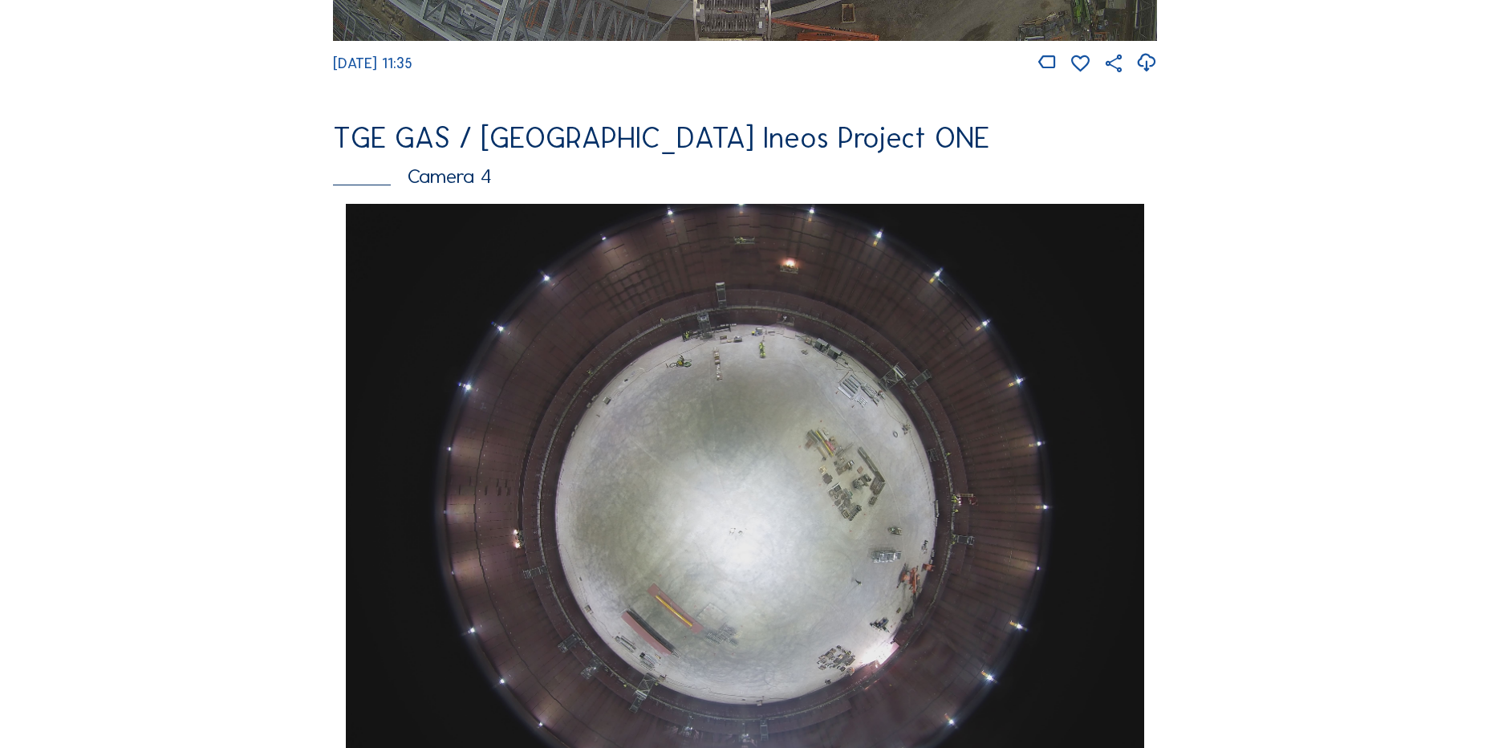
scroll to position [1605, 0]
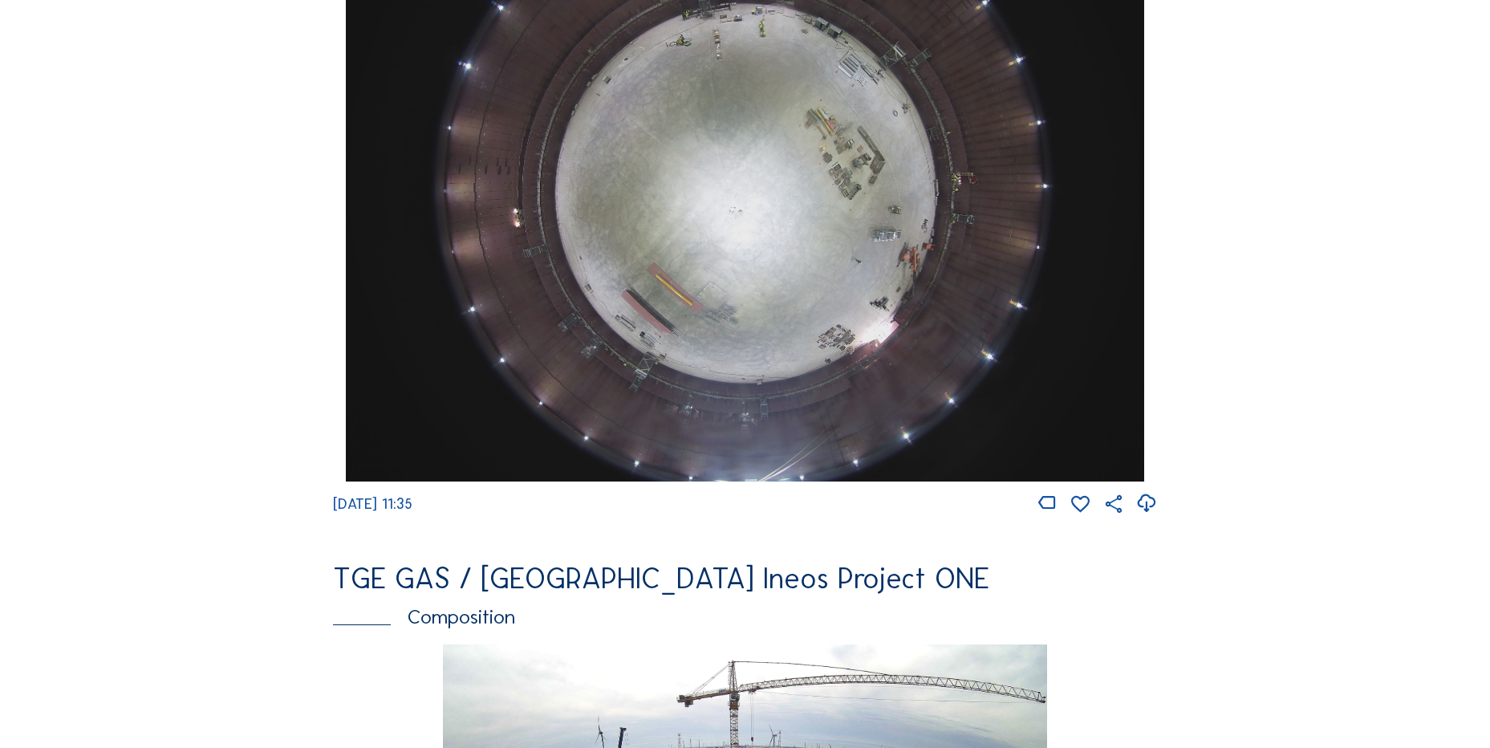
click at [1138, 515] on div at bounding box center [1147, 504] width 22 height 22
click at [1149, 510] on icon at bounding box center [1147, 503] width 22 height 26
click at [185, 323] on div "Cameras Timelapses My C-Site Feed Photo Show Map Search Fullscreen TGE GAS / An…" at bounding box center [745, 188] width 1490 height 3586
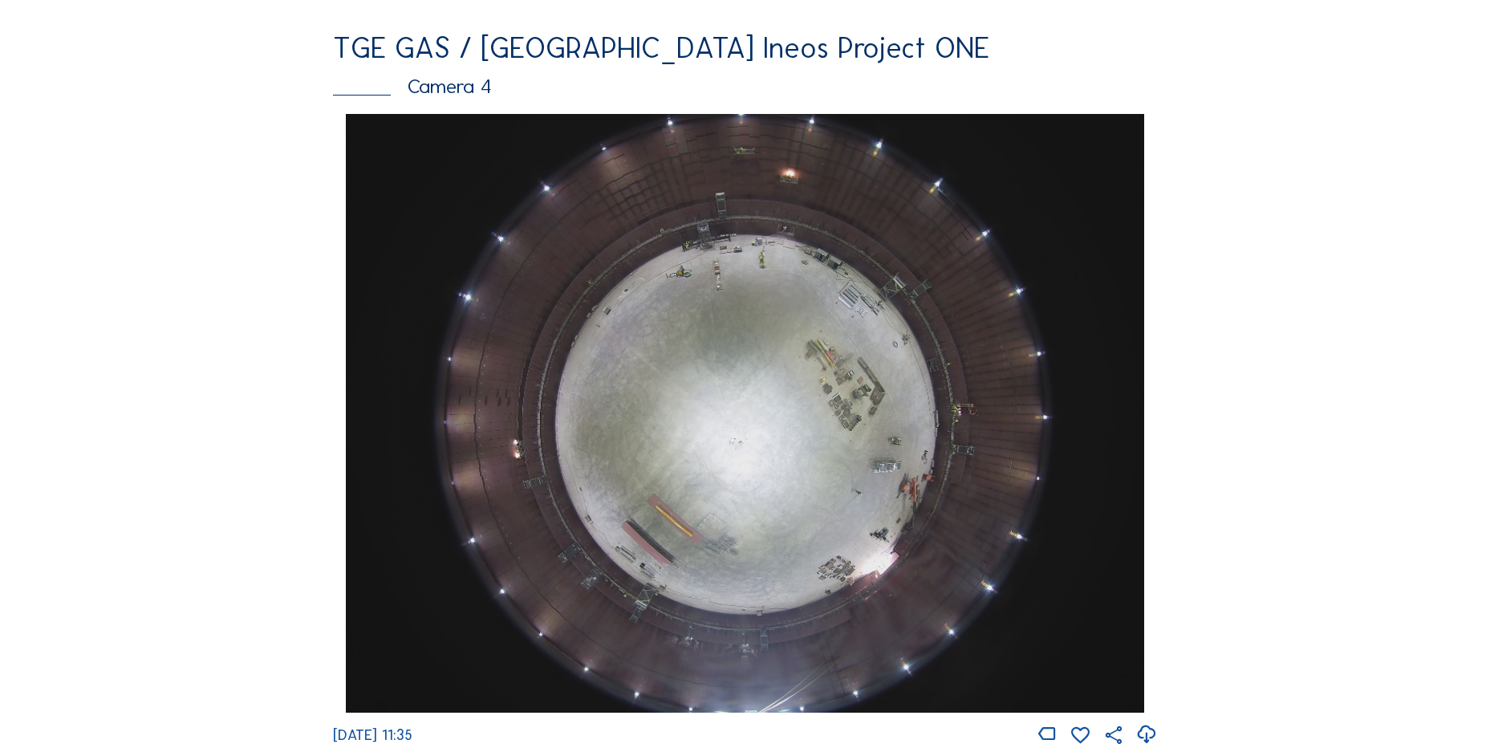
scroll to position [1525, 0]
